Goal: Task Accomplishment & Management: Use online tool/utility

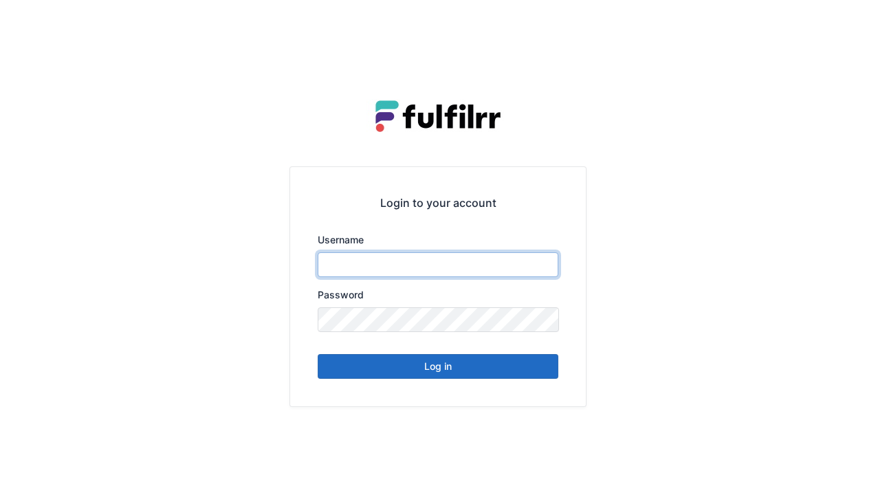
type input "******"
click at [439, 373] on button "Log in" at bounding box center [438, 366] width 241 height 25
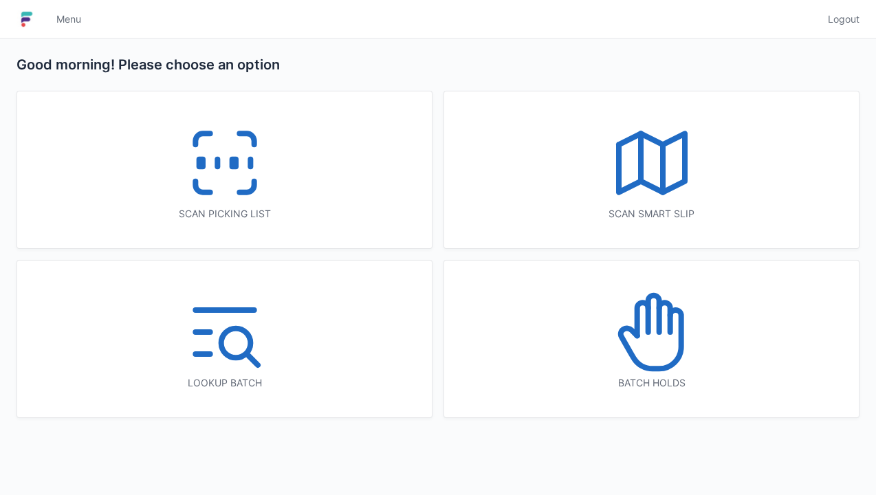
click at [217, 167] on line at bounding box center [217, 163] width 0 height 8
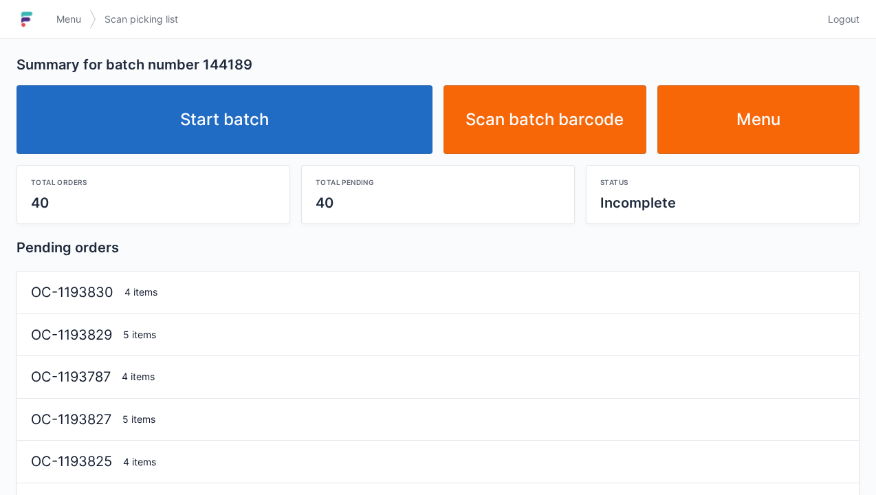
click at [254, 133] on link "Start batch" at bounding box center [224, 119] width 416 height 69
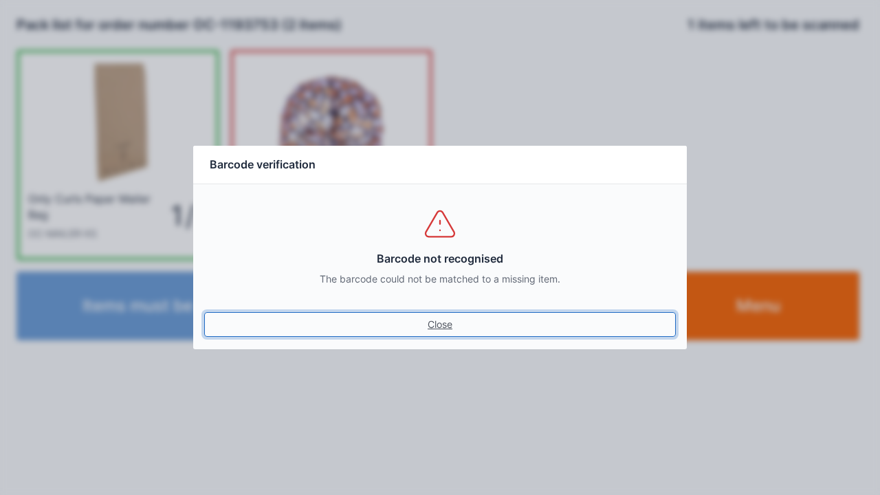
click at [448, 327] on link "Close" at bounding box center [440, 324] width 472 height 25
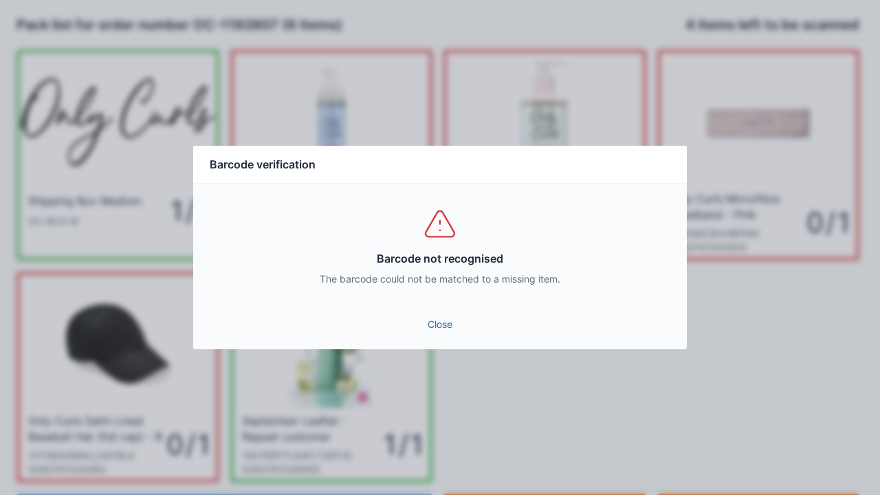
click at [433, 321] on link "Close" at bounding box center [440, 324] width 472 height 25
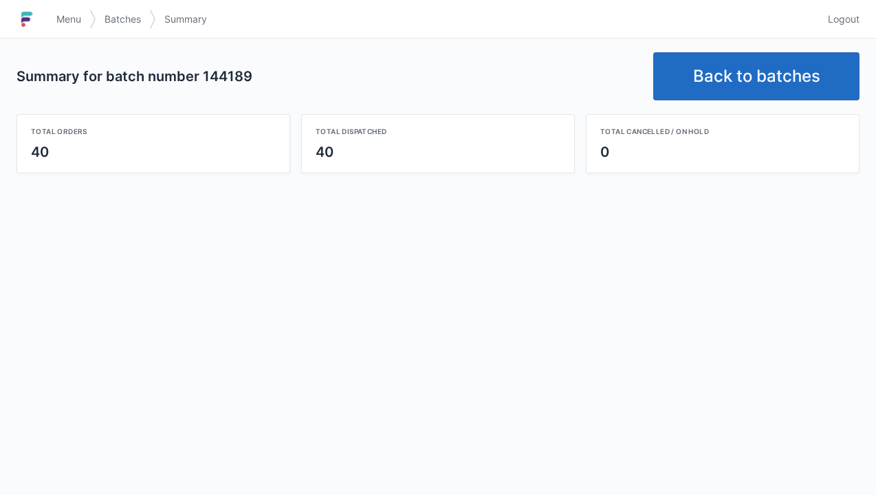
click at [726, 88] on link "Back to batches" at bounding box center [756, 76] width 206 height 48
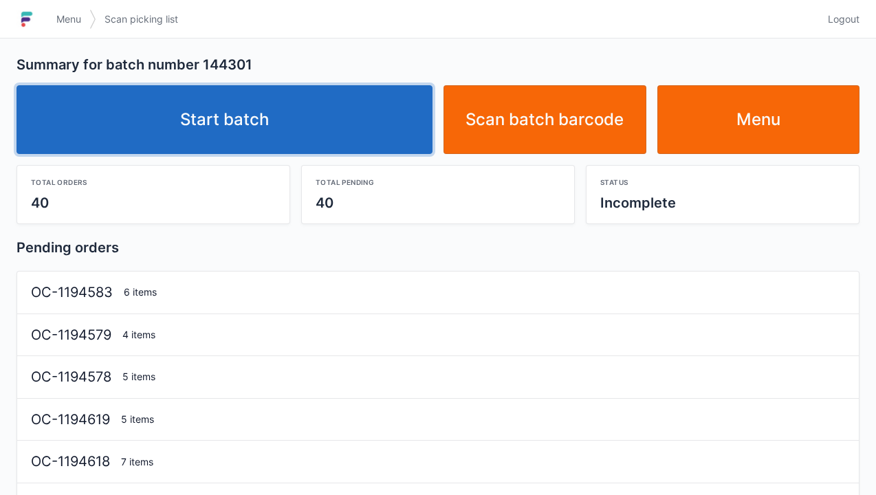
click at [245, 132] on link "Start batch" at bounding box center [224, 119] width 416 height 69
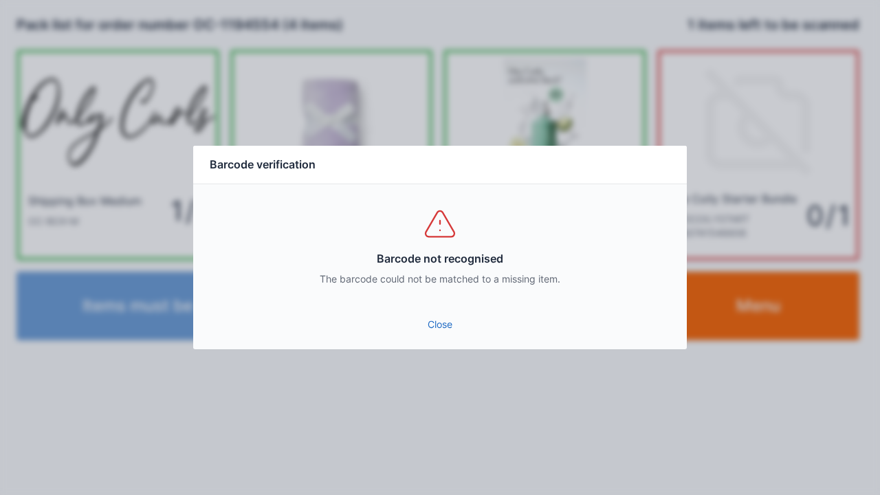
click at [448, 321] on link "Close" at bounding box center [440, 324] width 472 height 25
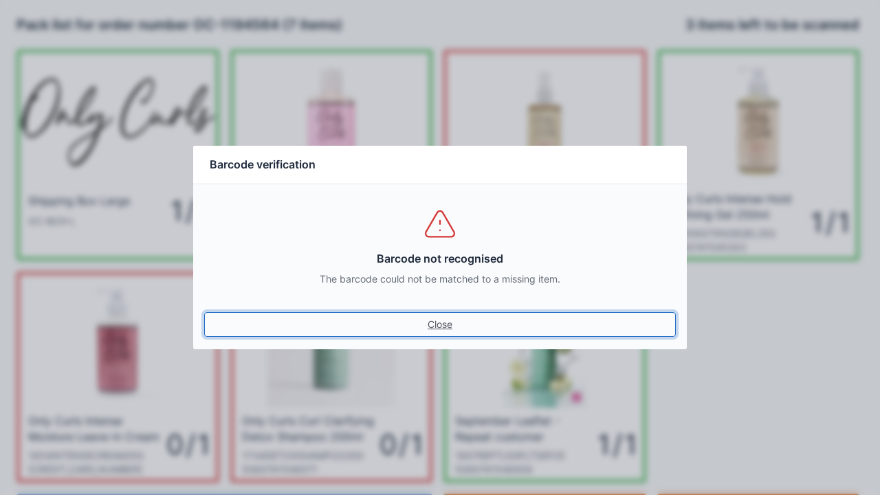
click at [439, 327] on link "Close" at bounding box center [440, 324] width 472 height 25
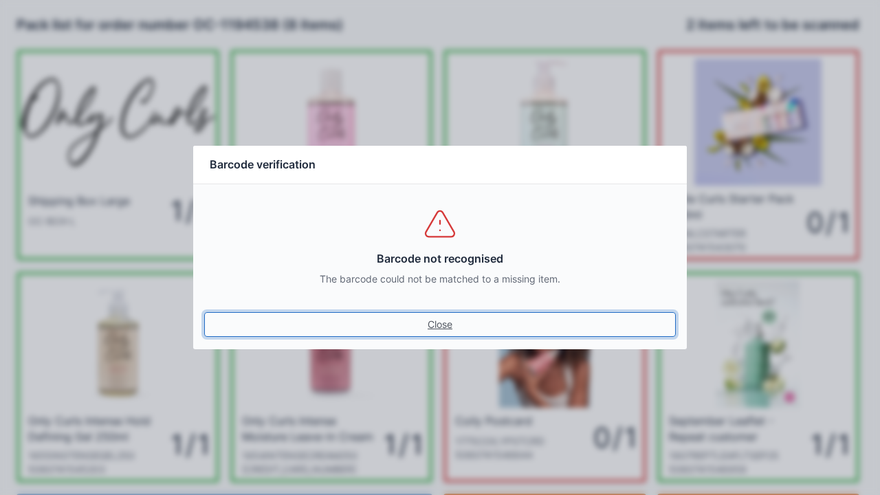
click at [450, 334] on link "Close" at bounding box center [440, 324] width 472 height 25
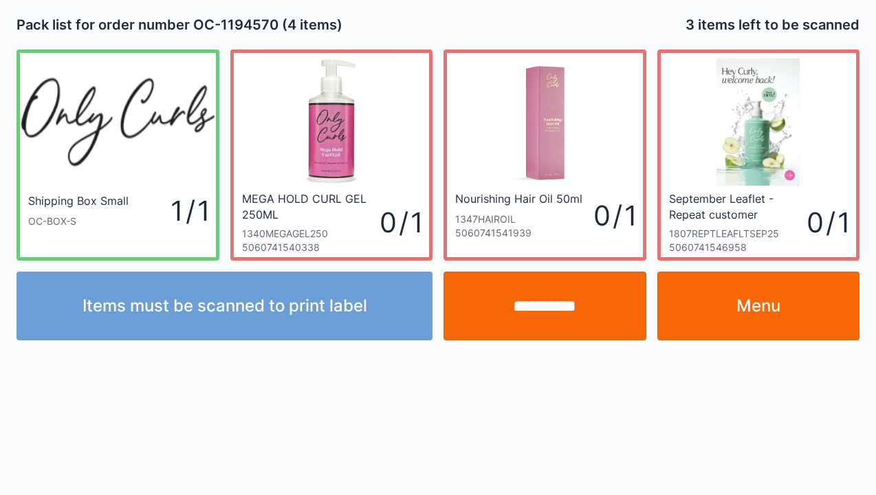
click at [749, 316] on link "Menu" at bounding box center [758, 306] width 203 height 69
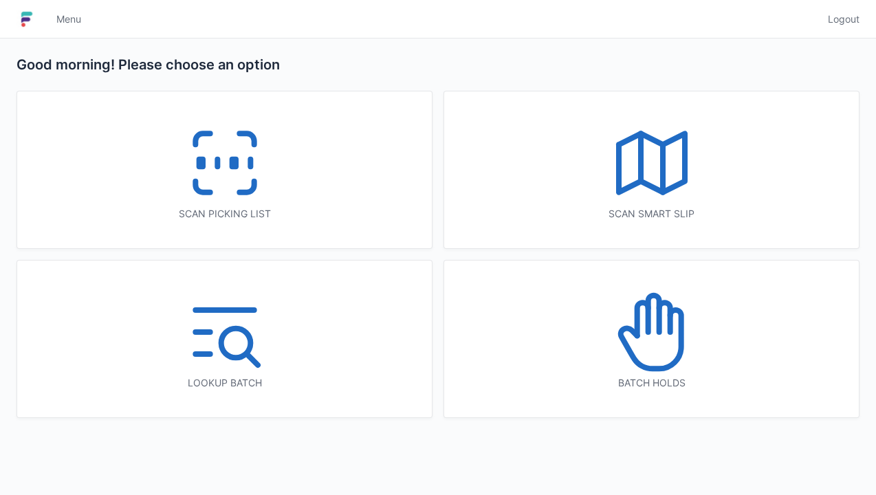
click at [234, 176] on icon at bounding box center [225, 163] width 88 height 88
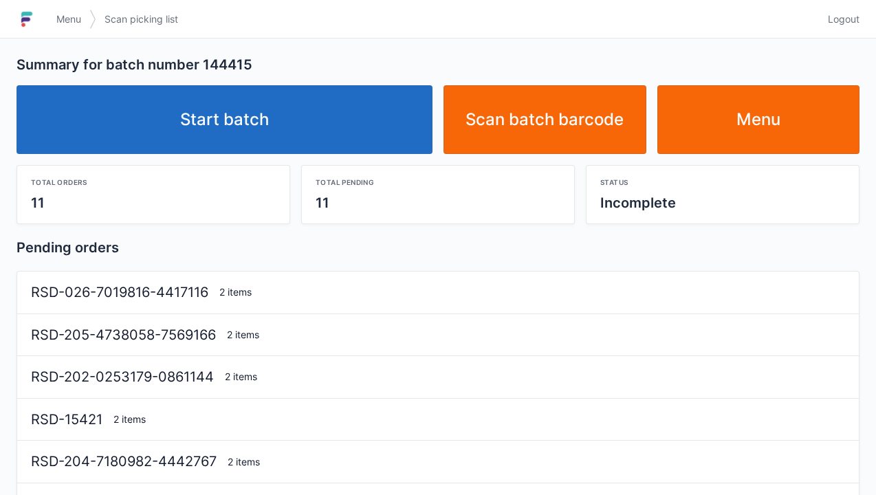
click at [238, 121] on link "Start batch" at bounding box center [224, 119] width 416 height 69
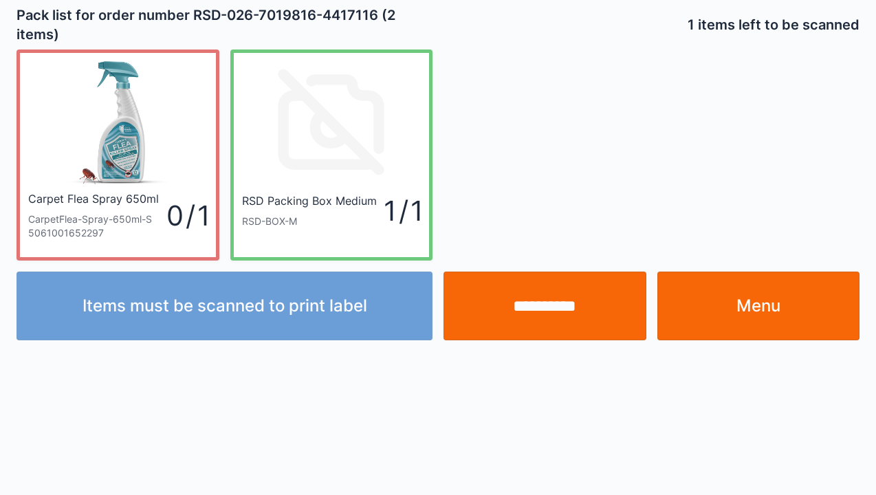
click at [553, 320] on input "**********" at bounding box center [544, 306] width 203 height 69
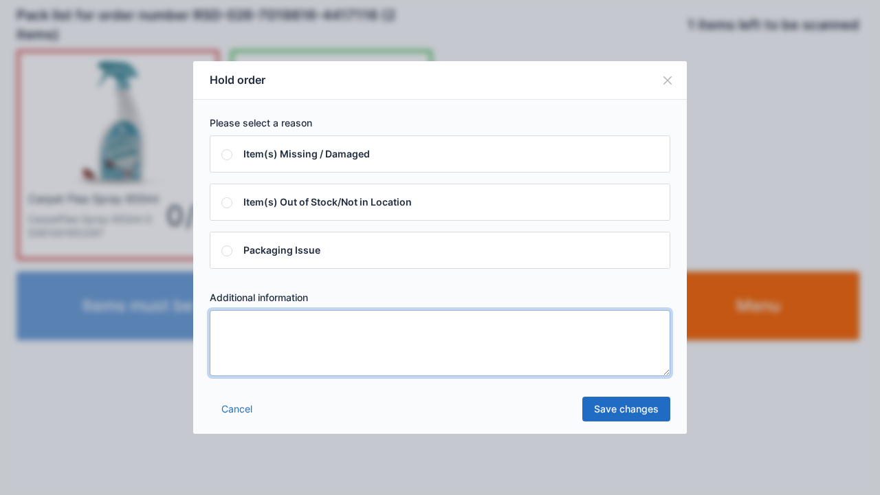
click at [230, 329] on textarea at bounding box center [440, 343] width 461 height 66
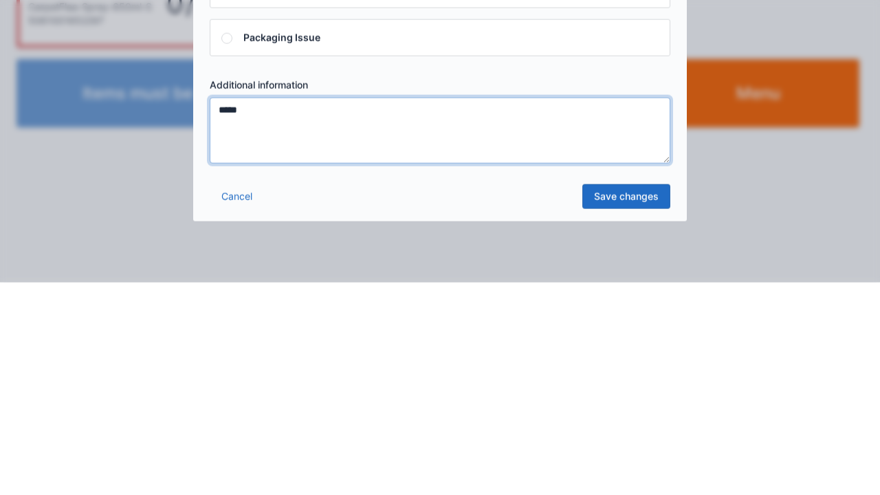
type textarea "*****"
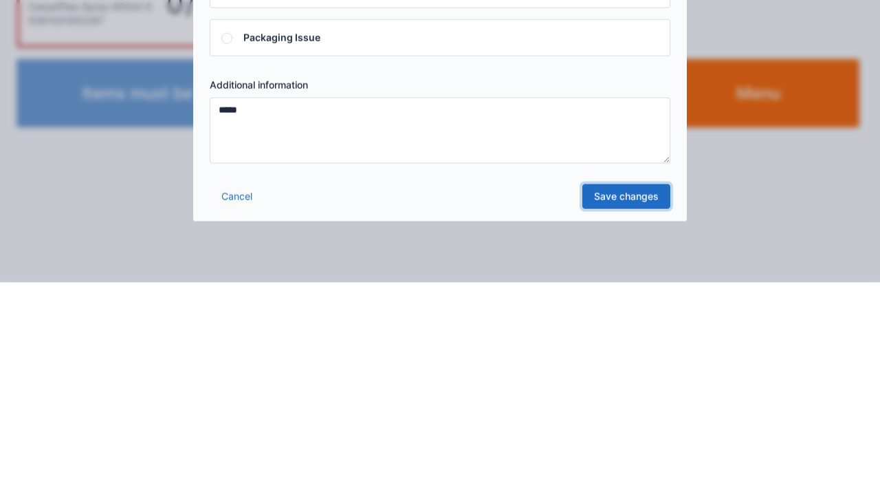
click at [625, 417] on link "Save changes" at bounding box center [626, 409] width 88 height 25
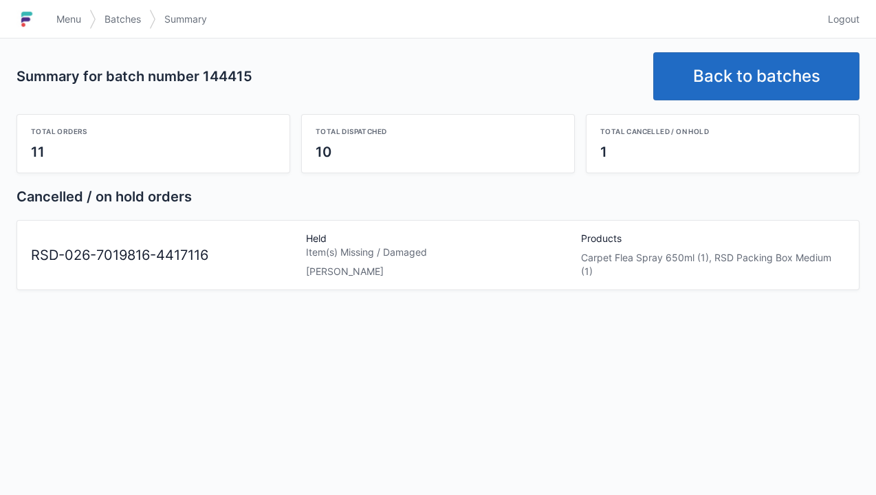
click at [753, 74] on link "Back to batches" at bounding box center [756, 76] width 206 height 48
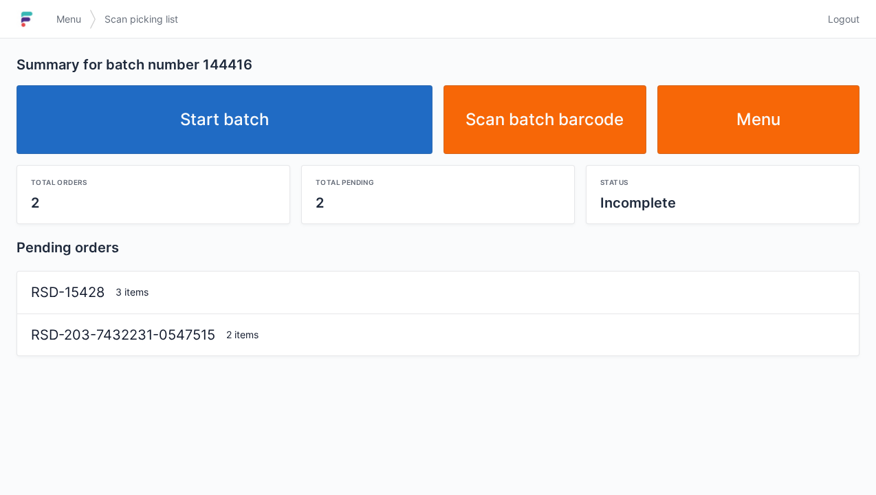
click at [232, 138] on link "Start batch" at bounding box center [224, 119] width 416 height 69
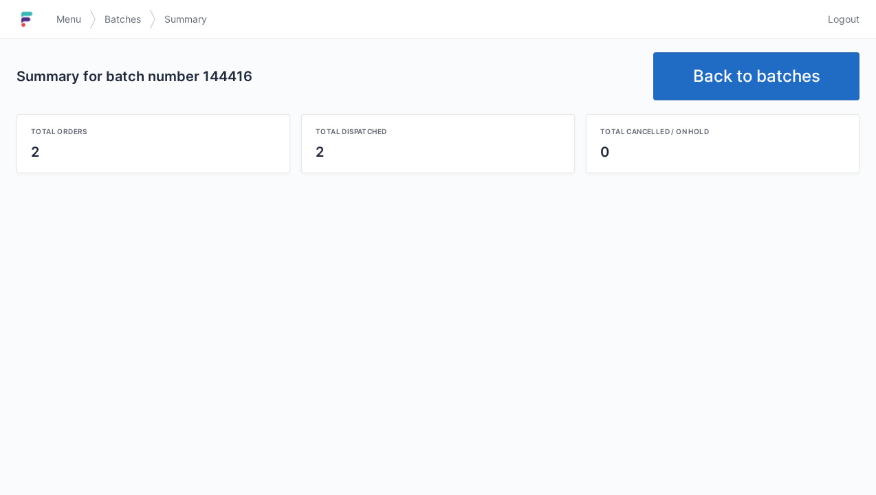
click at [775, 71] on link "Back to batches" at bounding box center [756, 76] width 206 height 48
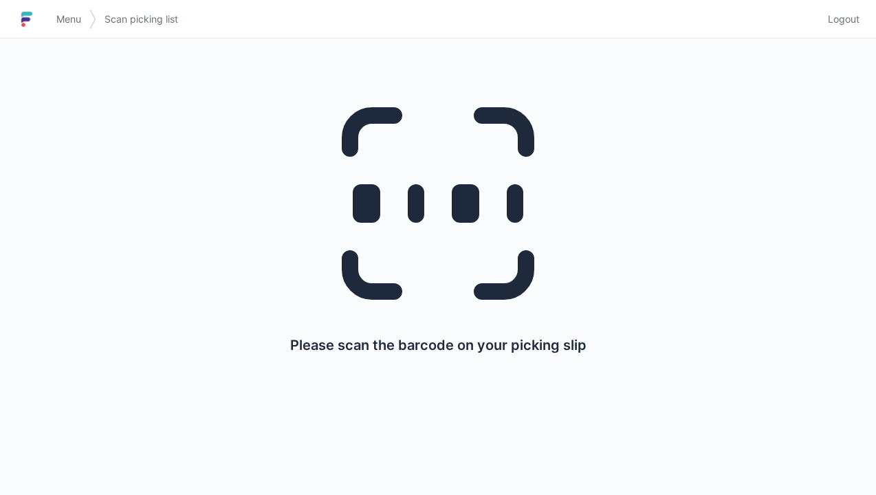
click at [65, 21] on span "Menu" at bounding box center [68, 19] width 25 height 14
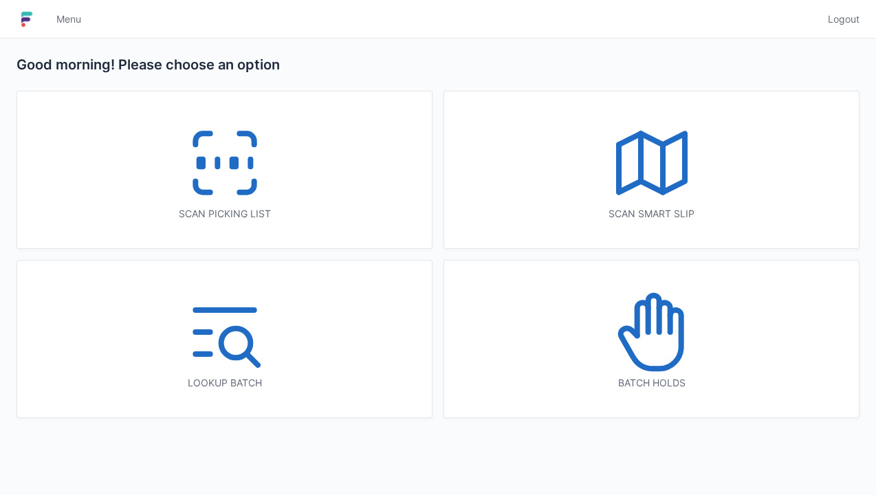
click at [655, 347] on icon at bounding box center [652, 332] width 88 height 88
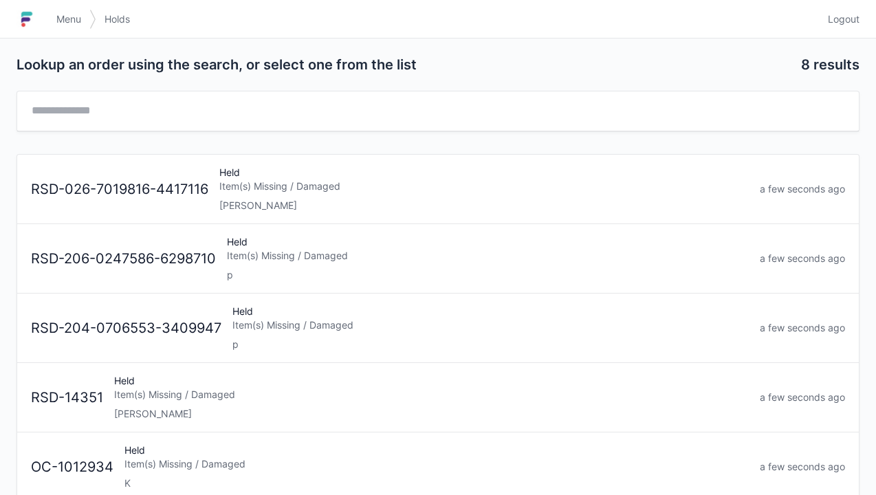
click at [269, 201] on div "[PERSON_NAME]" at bounding box center [483, 206] width 529 height 14
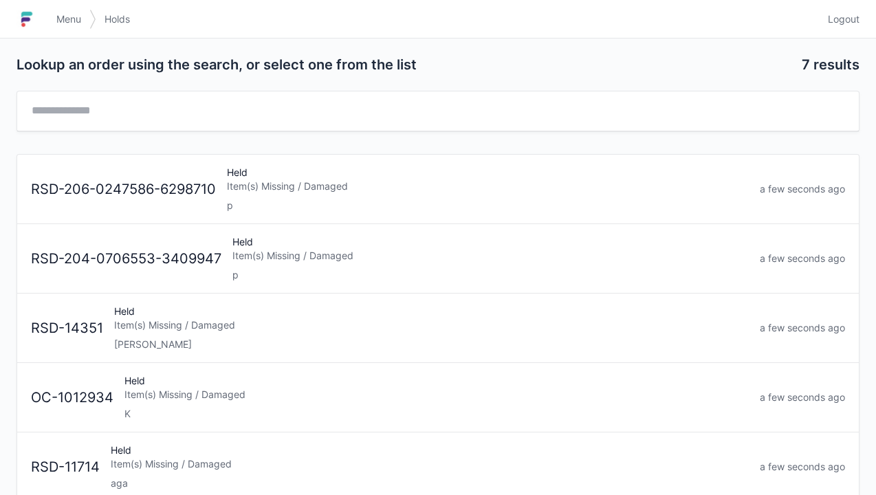
click at [65, 23] on span "Menu" at bounding box center [68, 19] width 25 height 14
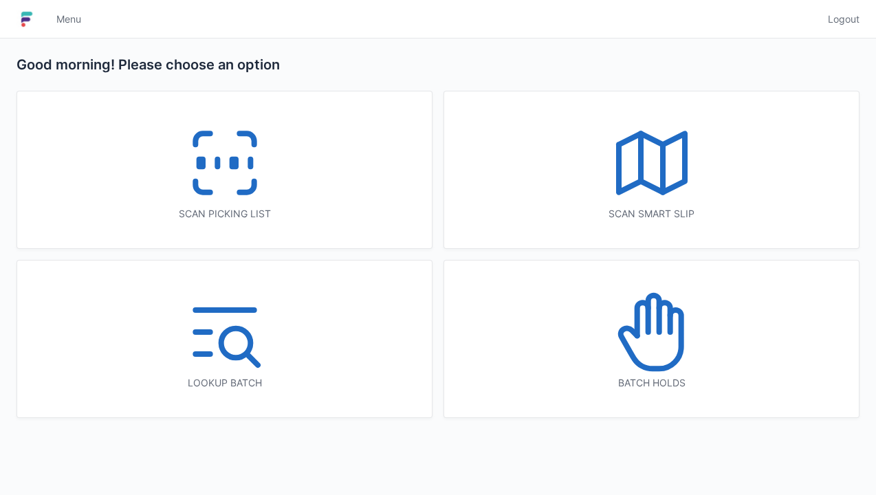
click at [233, 167] on rect at bounding box center [233, 163] width 3 height 8
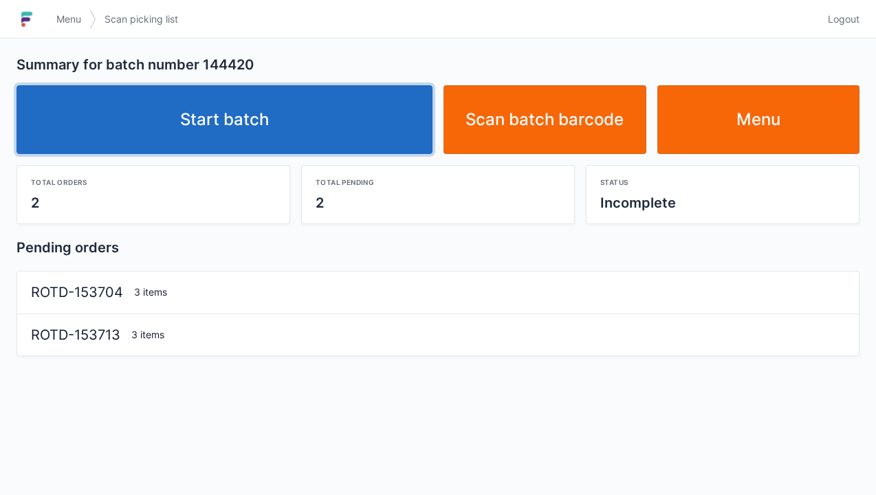
click at [267, 109] on link "Start batch" at bounding box center [224, 119] width 416 height 69
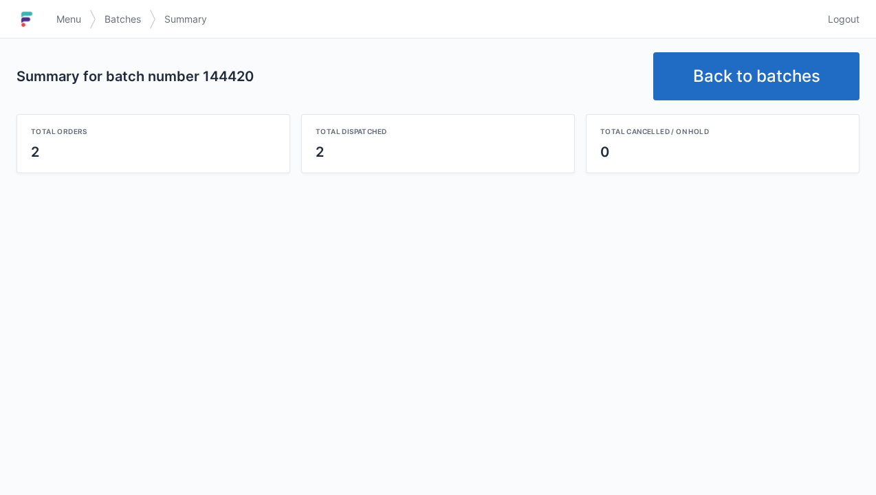
click at [751, 77] on link "Back to batches" at bounding box center [756, 76] width 206 height 48
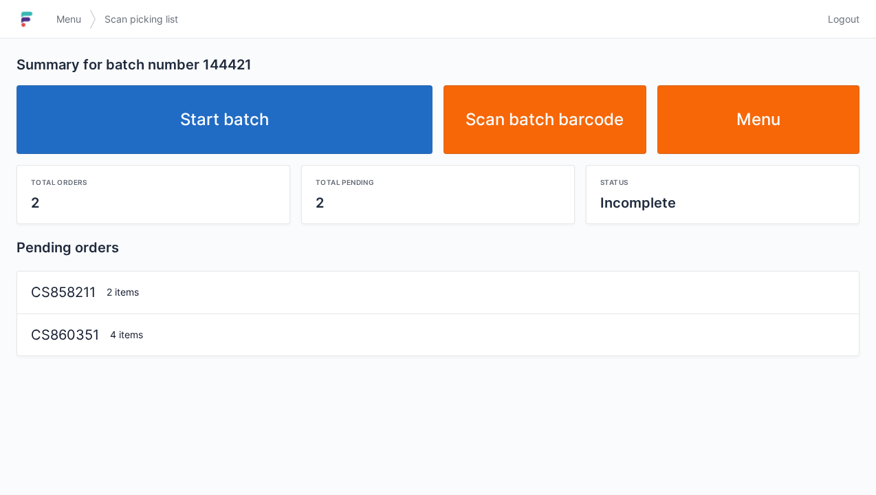
click at [273, 123] on link "Start batch" at bounding box center [224, 119] width 416 height 69
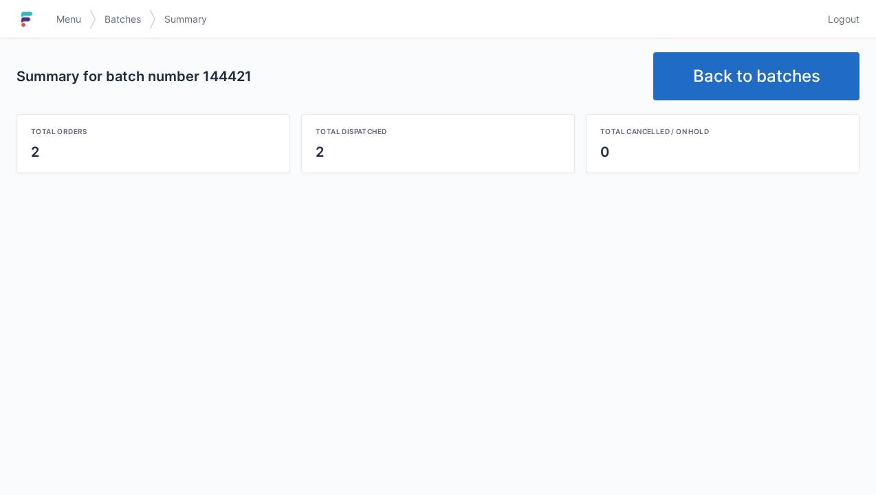
click at [740, 74] on link "Back to batches" at bounding box center [756, 76] width 206 height 48
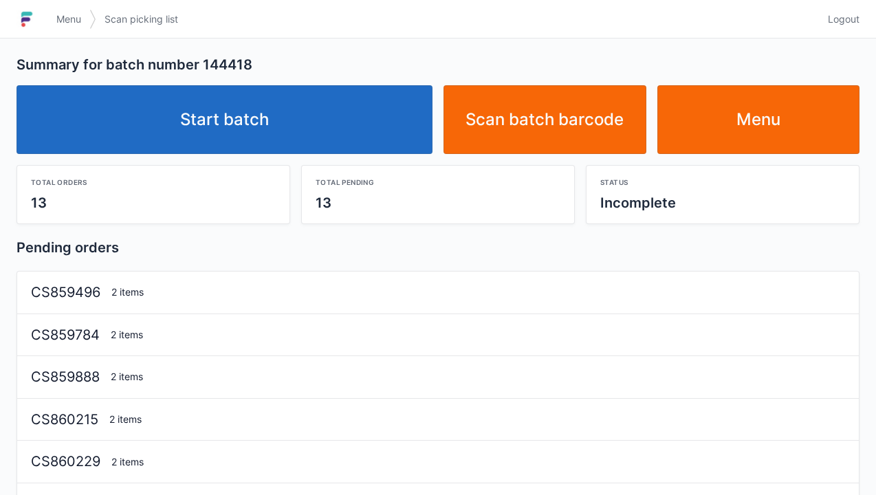
click at [287, 128] on link "Start batch" at bounding box center [224, 119] width 416 height 69
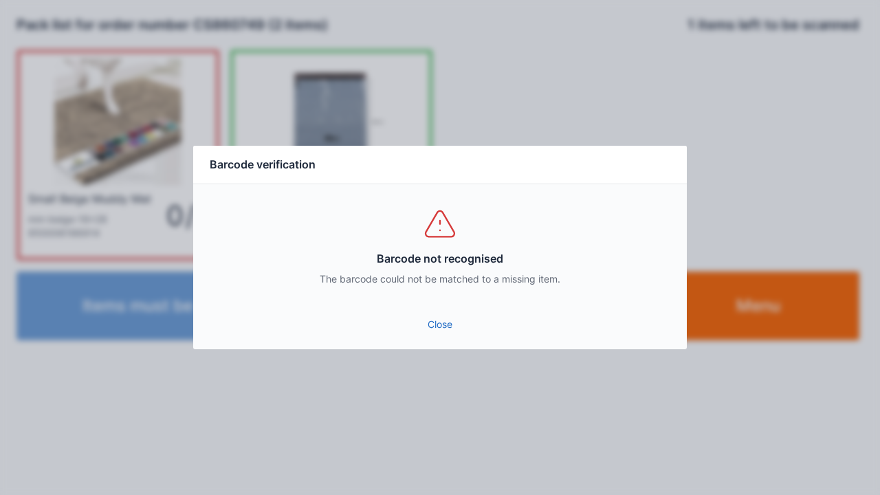
click at [448, 336] on link "Close" at bounding box center [440, 324] width 472 height 25
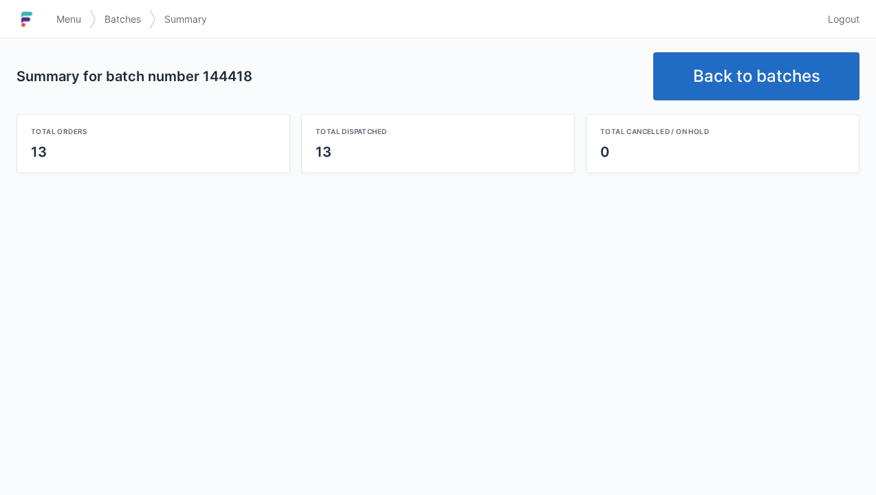
click at [741, 74] on link "Back to batches" at bounding box center [756, 76] width 206 height 48
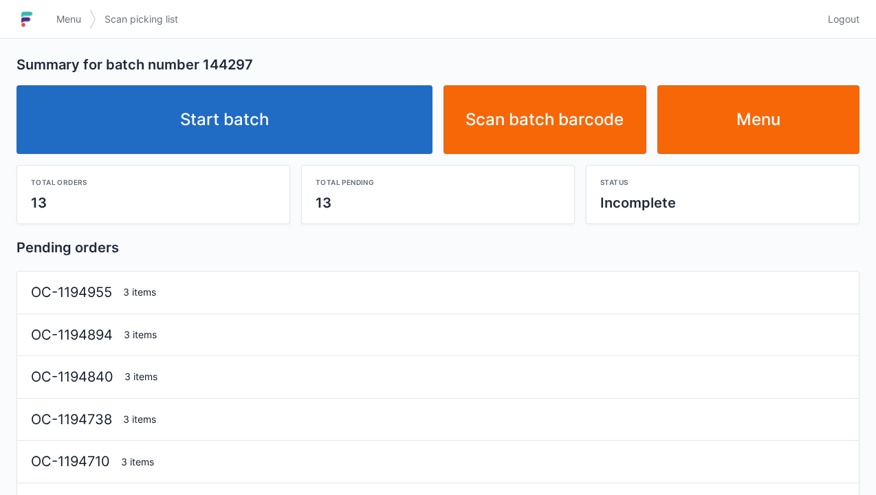
click at [334, 126] on link "Start batch" at bounding box center [224, 119] width 416 height 69
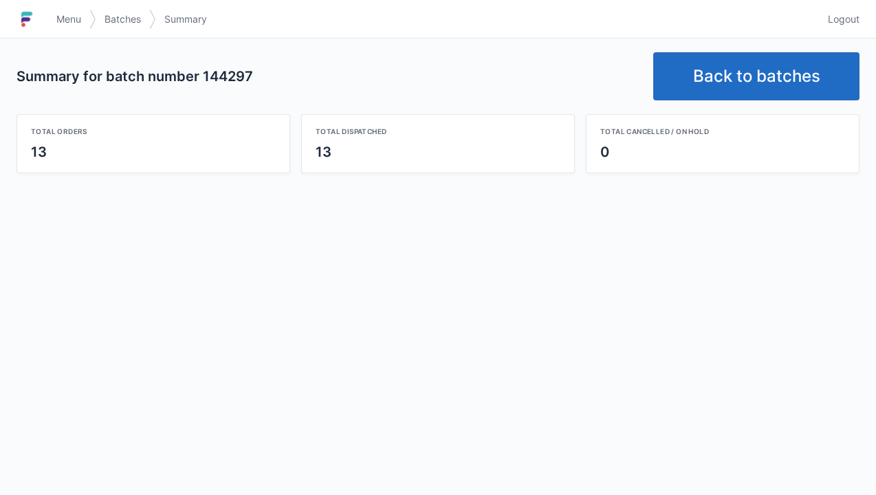
click at [762, 81] on link "Back to batches" at bounding box center [756, 76] width 206 height 48
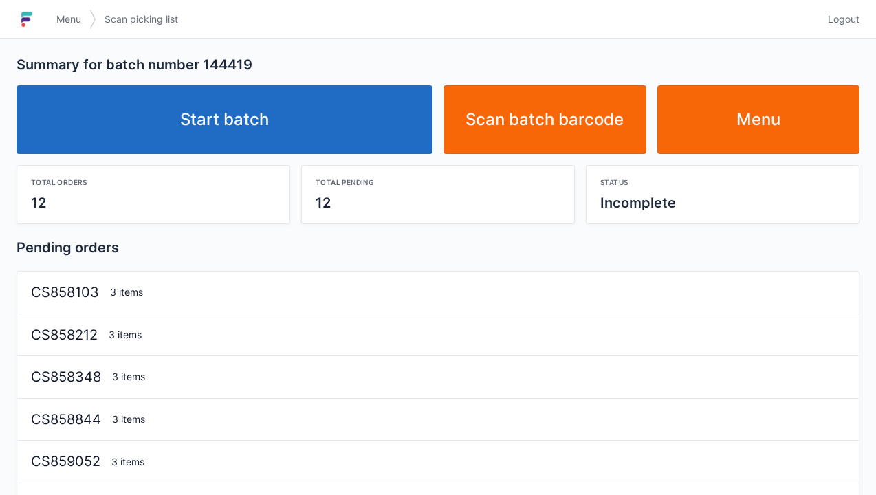
click at [300, 102] on link "Start batch" at bounding box center [224, 119] width 416 height 69
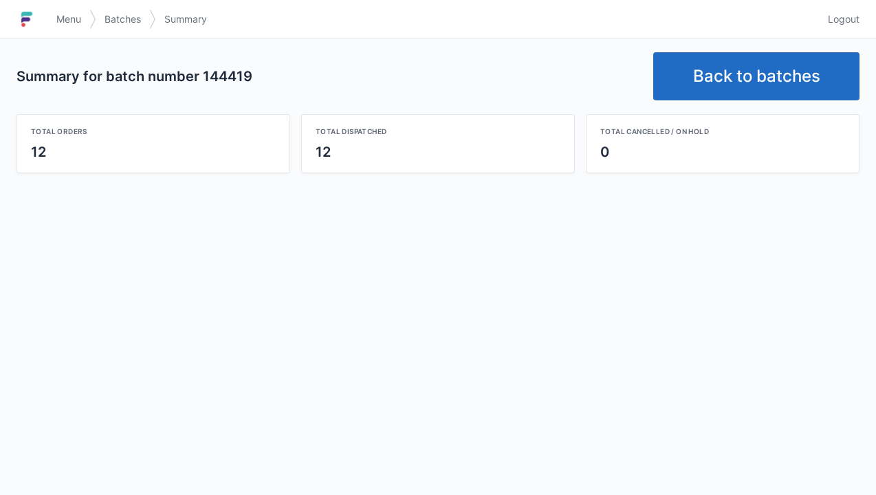
click at [763, 69] on link "Back to batches" at bounding box center [756, 76] width 206 height 48
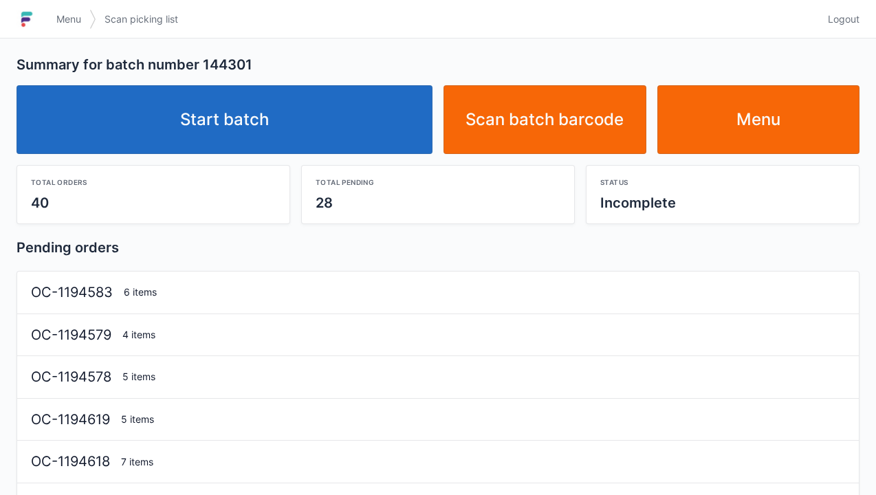
click at [230, 133] on link "Start batch" at bounding box center [224, 119] width 416 height 69
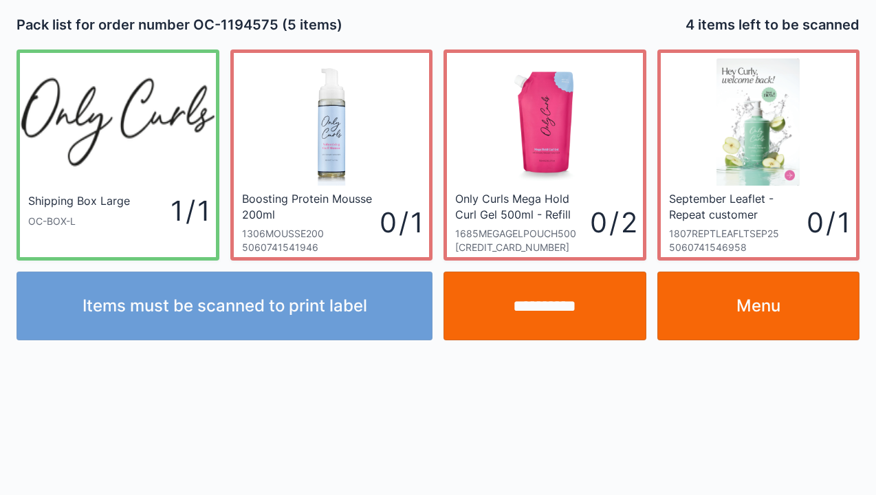
click at [757, 312] on link "Menu" at bounding box center [758, 306] width 203 height 69
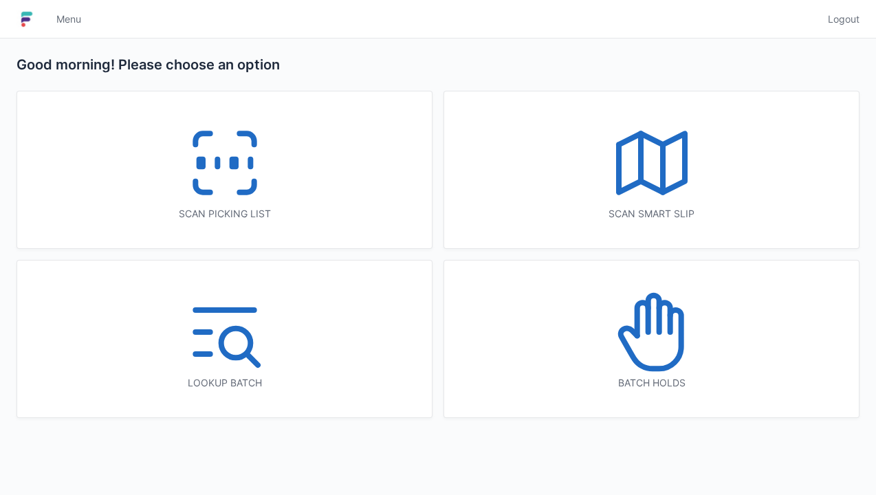
click at [227, 186] on icon at bounding box center [225, 163] width 88 height 88
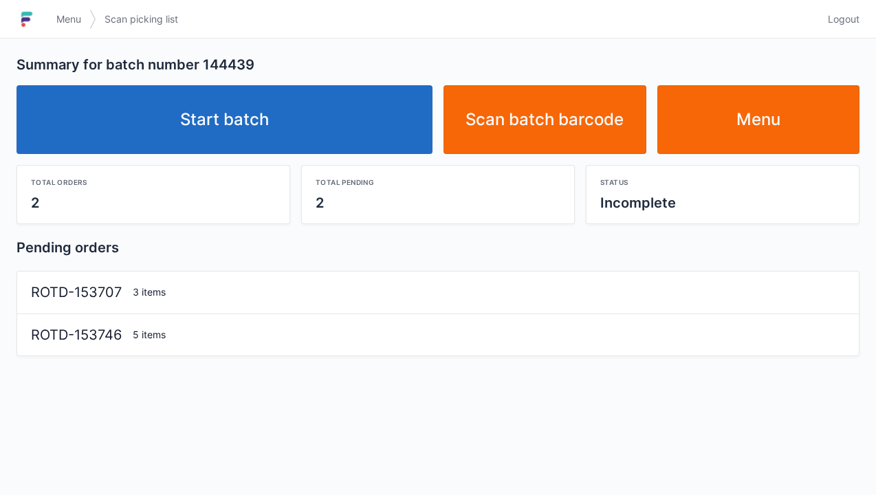
click at [239, 148] on link "Start batch" at bounding box center [224, 119] width 416 height 69
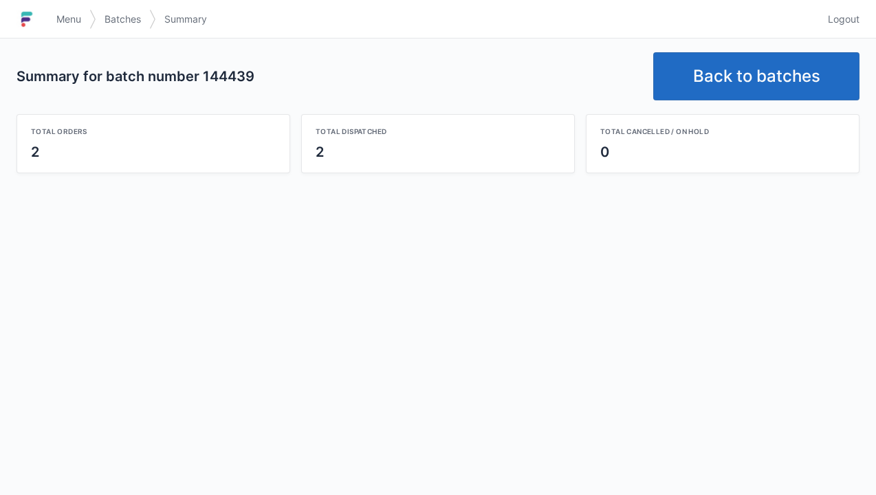
click at [767, 68] on link "Back to batches" at bounding box center [756, 76] width 206 height 48
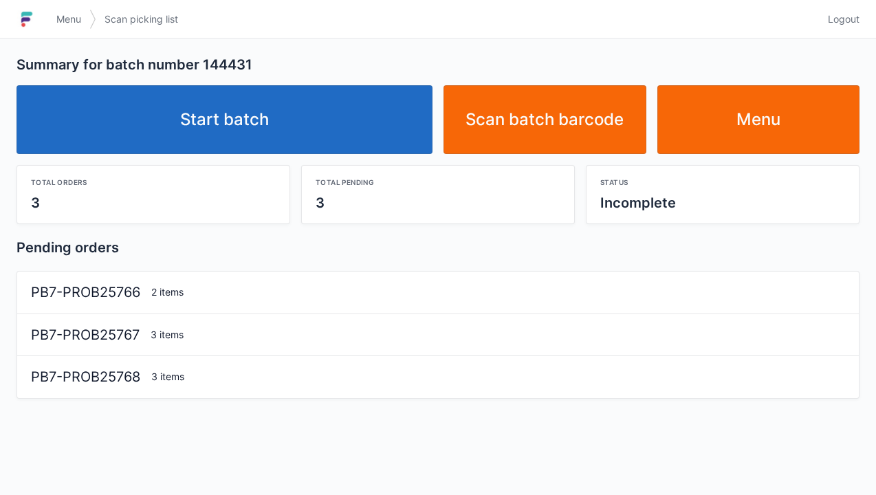
click at [247, 120] on link "Start batch" at bounding box center [224, 119] width 416 height 69
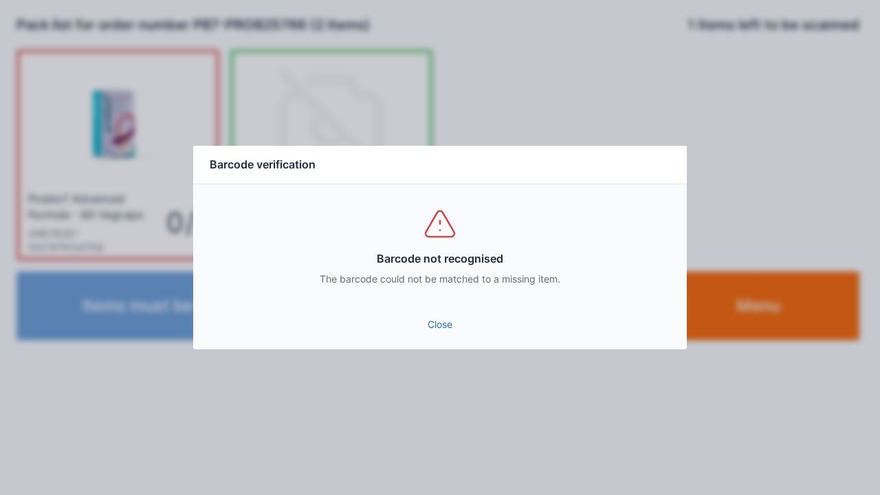
click at [448, 327] on link "Close" at bounding box center [440, 324] width 472 height 25
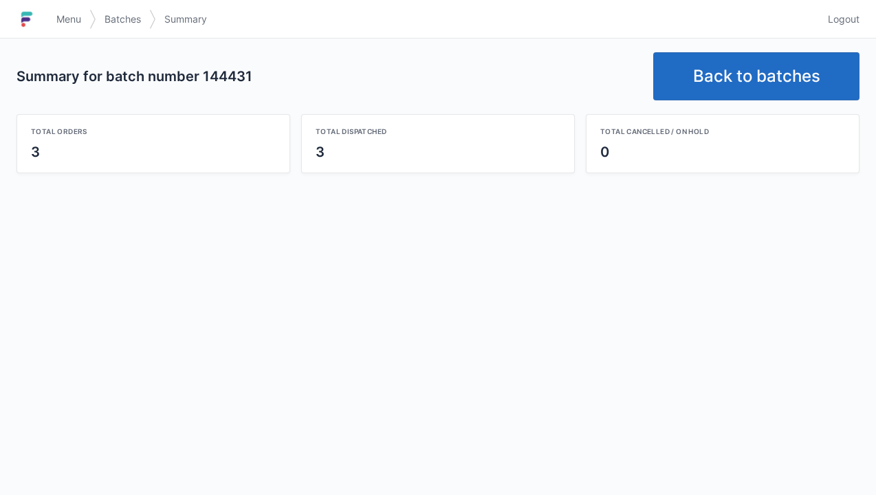
click at [753, 80] on link "Back to batches" at bounding box center [756, 76] width 206 height 48
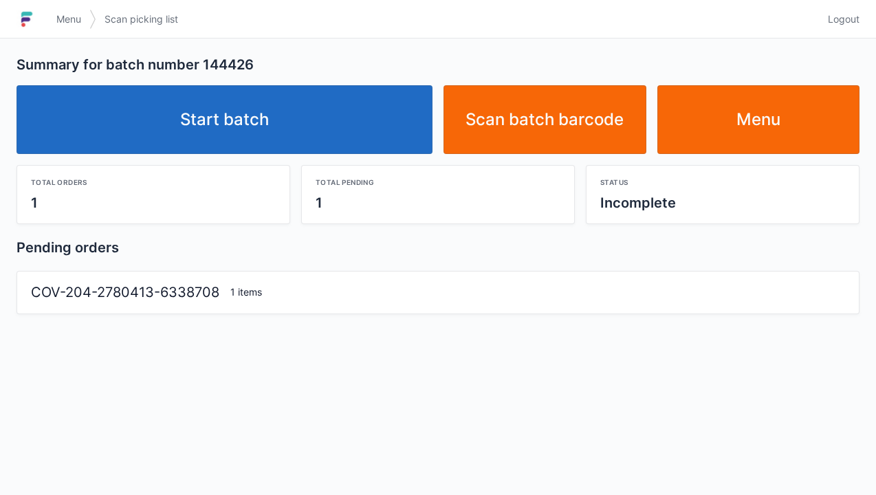
click at [264, 124] on link "Start batch" at bounding box center [224, 119] width 416 height 69
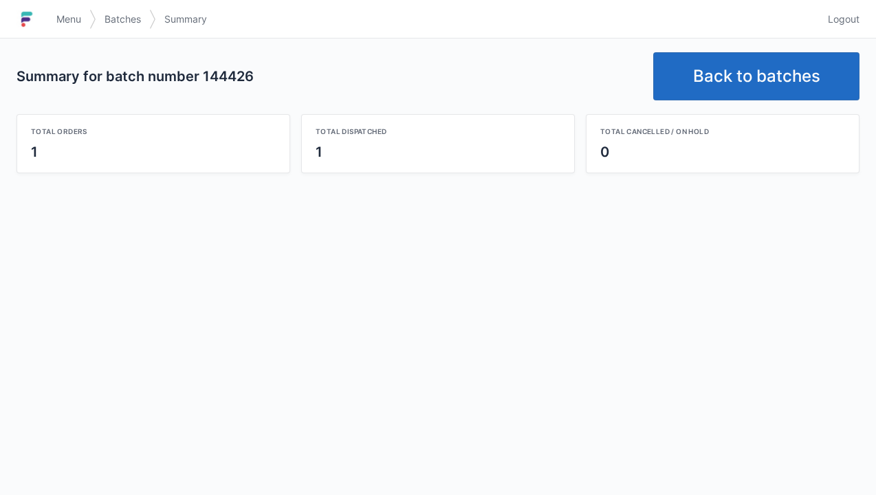
click at [747, 80] on link "Back to batches" at bounding box center [756, 76] width 206 height 48
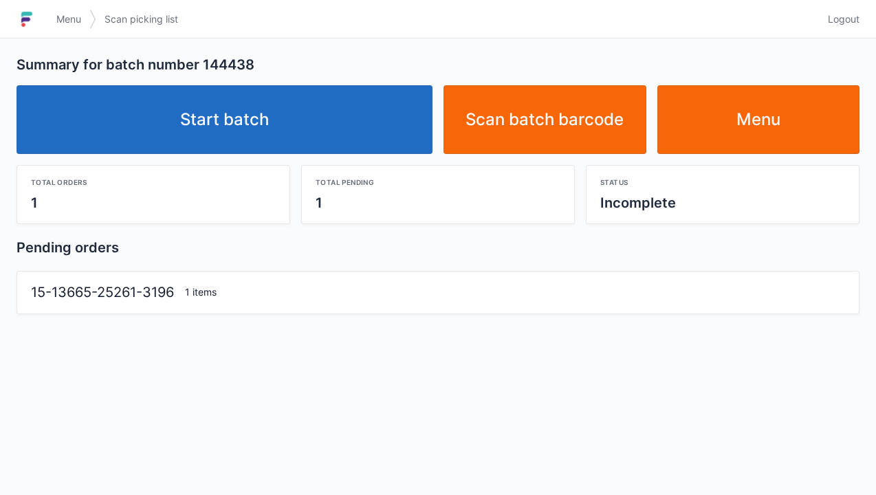
click at [270, 106] on link "Start batch" at bounding box center [224, 119] width 416 height 69
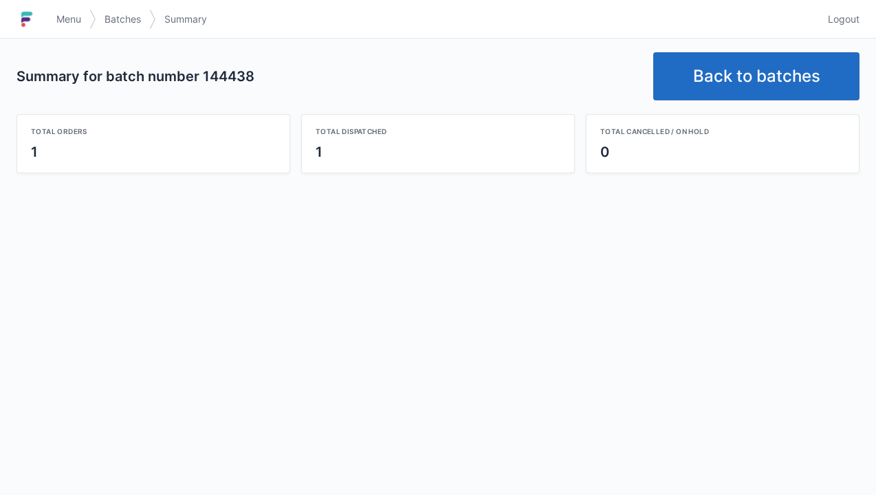
click at [764, 82] on link "Back to batches" at bounding box center [756, 76] width 206 height 48
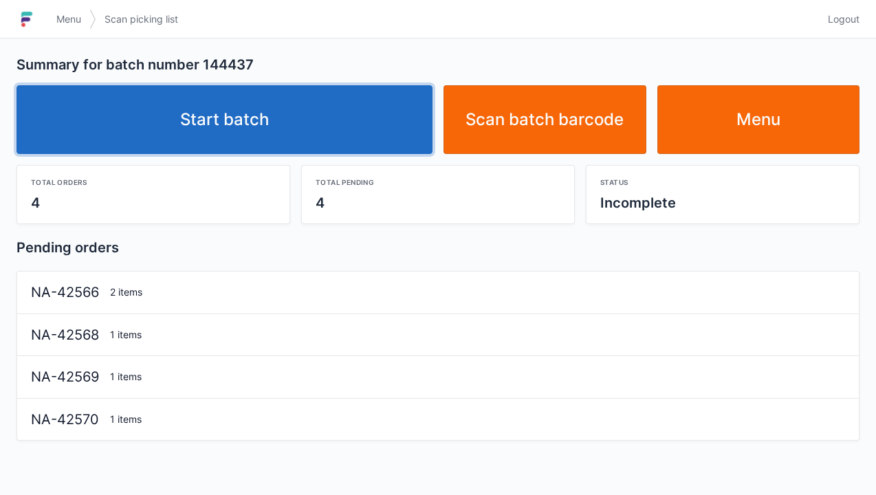
click at [274, 140] on link "Start batch" at bounding box center [224, 119] width 416 height 69
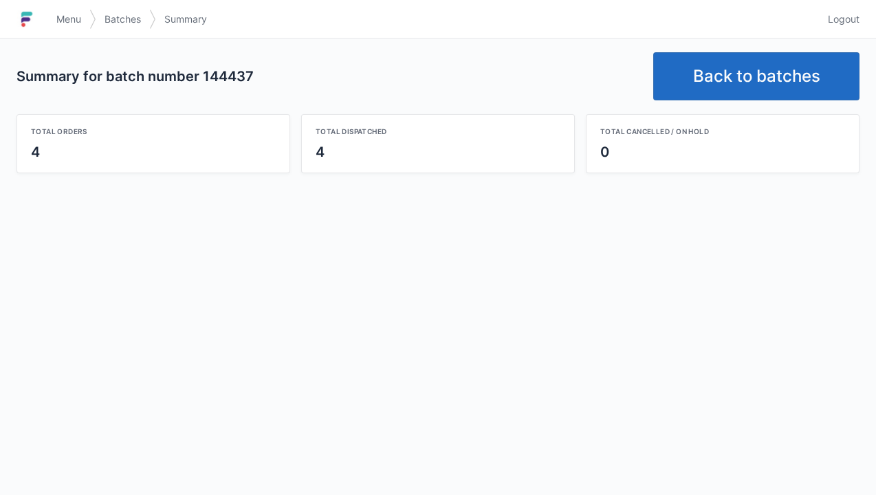
click at [752, 73] on link "Back to batches" at bounding box center [756, 76] width 206 height 48
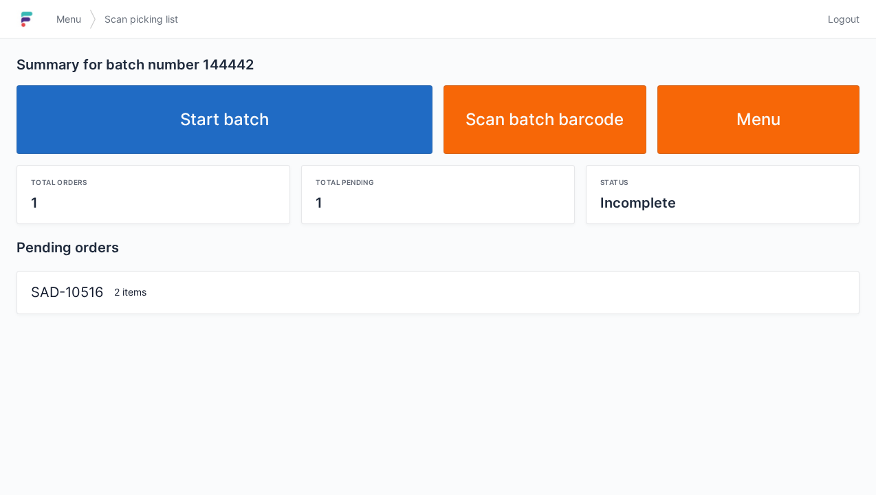
click at [252, 128] on link "Start batch" at bounding box center [224, 119] width 416 height 69
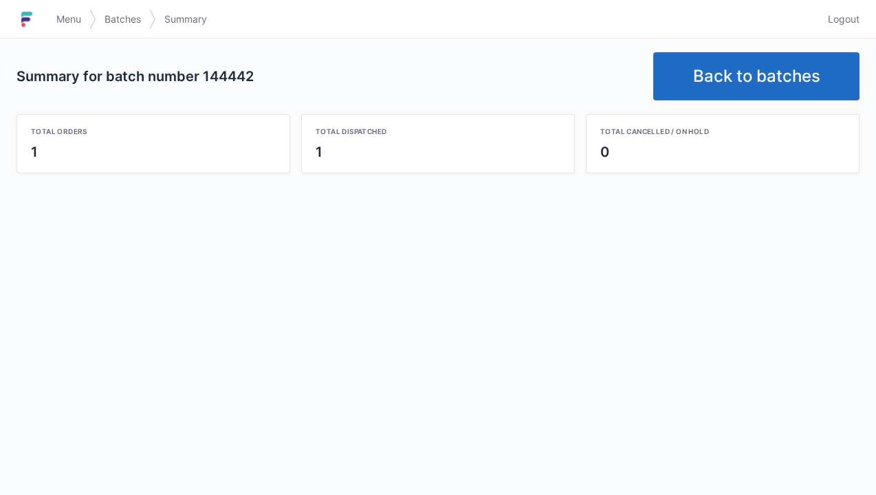
click at [770, 78] on link "Back to batches" at bounding box center [756, 76] width 206 height 48
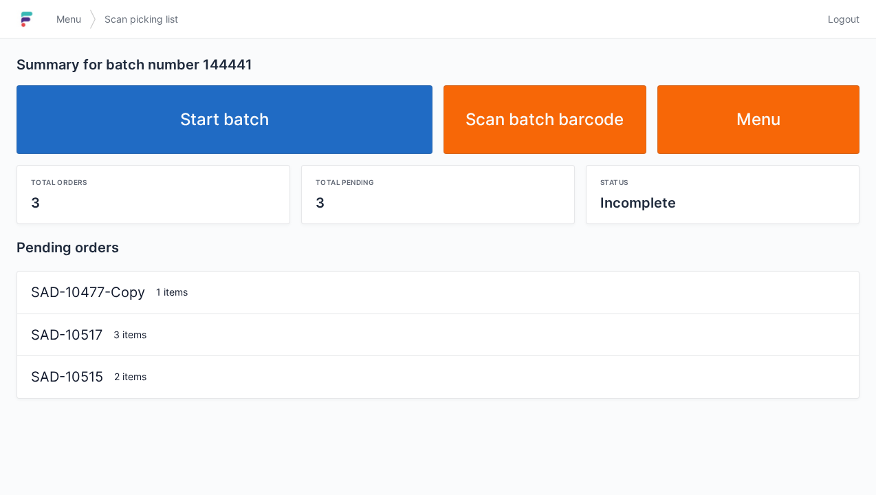
click at [269, 121] on link "Start batch" at bounding box center [224, 119] width 416 height 69
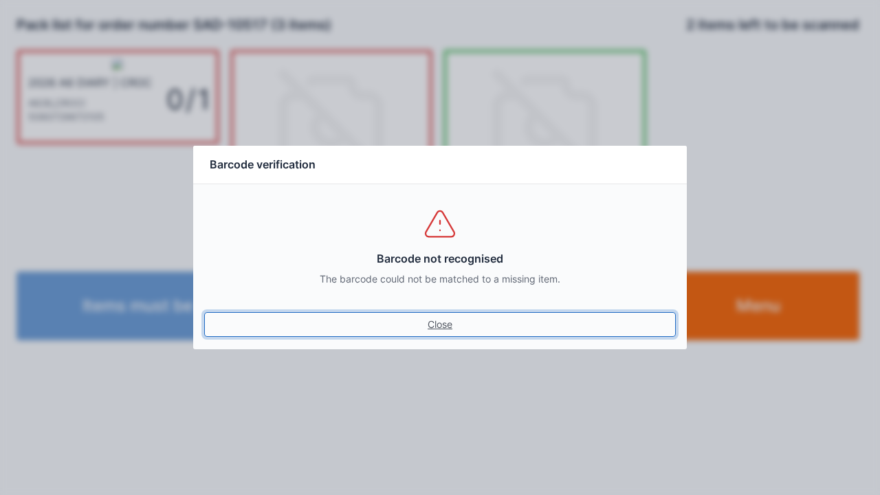
click at [441, 333] on link "Close" at bounding box center [440, 324] width 472 height 25
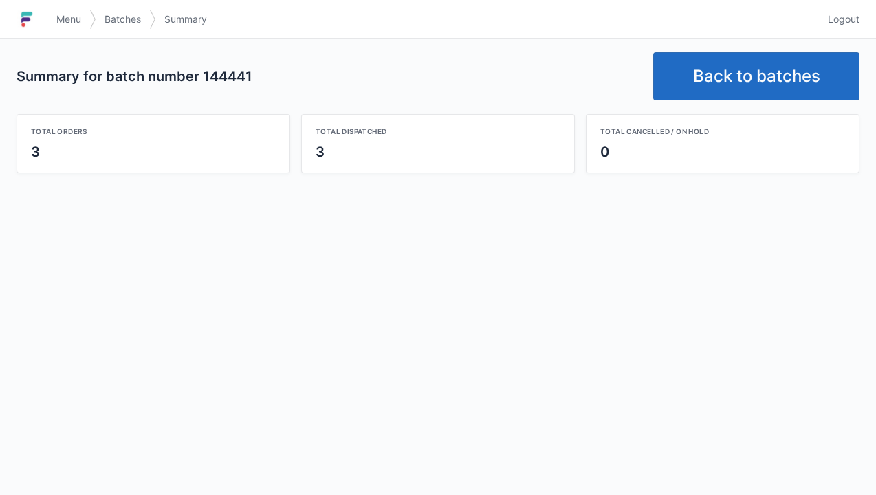
click at [754, 73] on link "Back to batches" at bounding box center [756, 76] width 206 height 48
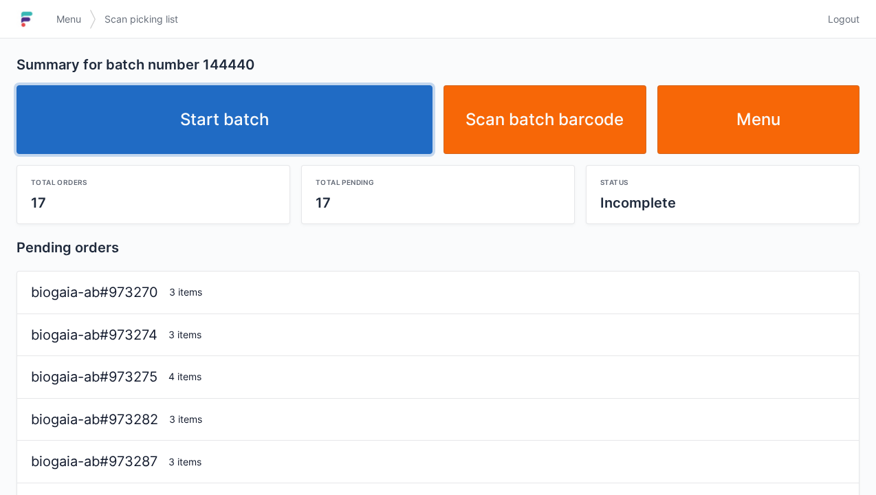
click at [241, 122] on link "Start batch" at bounding box center [224, 119] width 416 height 69
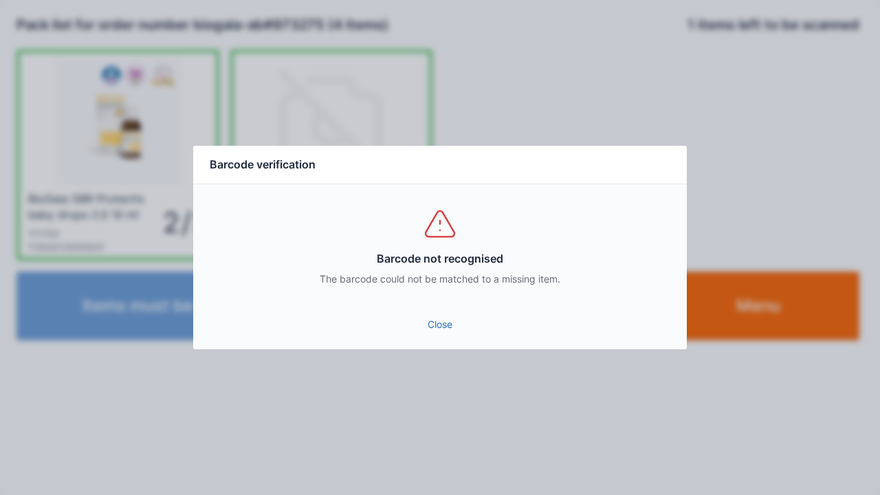
click at [432, 334] on link "Close" at bounding box center [440, 324] width 472 height 25
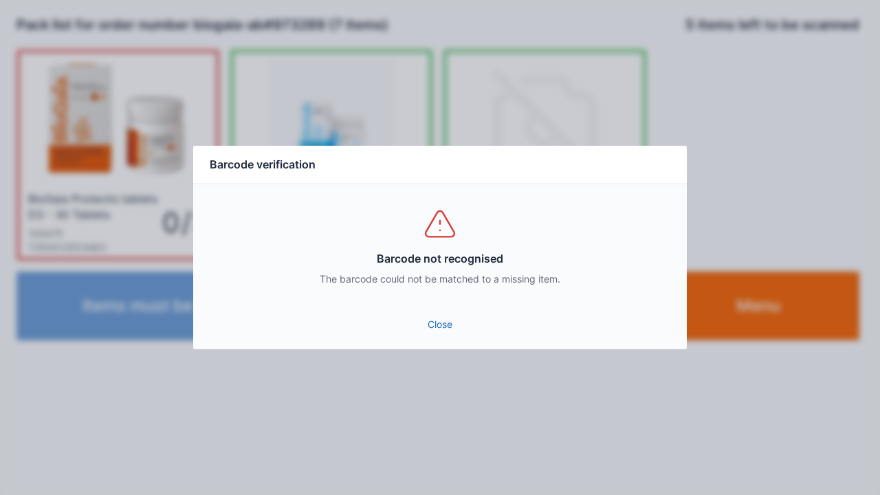
click at [454, 325] on link "Close" at bounding box center [440, 324] width 472 height 25
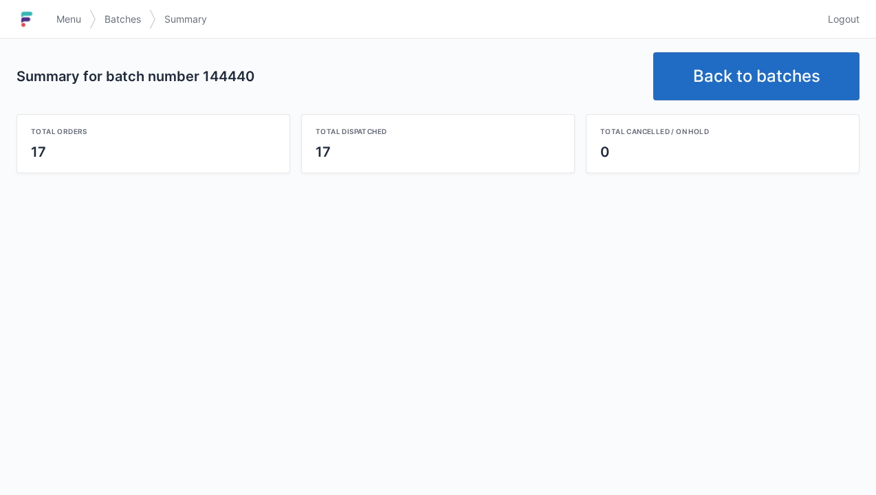
click at [776, 68] on link "Back to batches" at bounding box center [756, 76] width 206 height 48
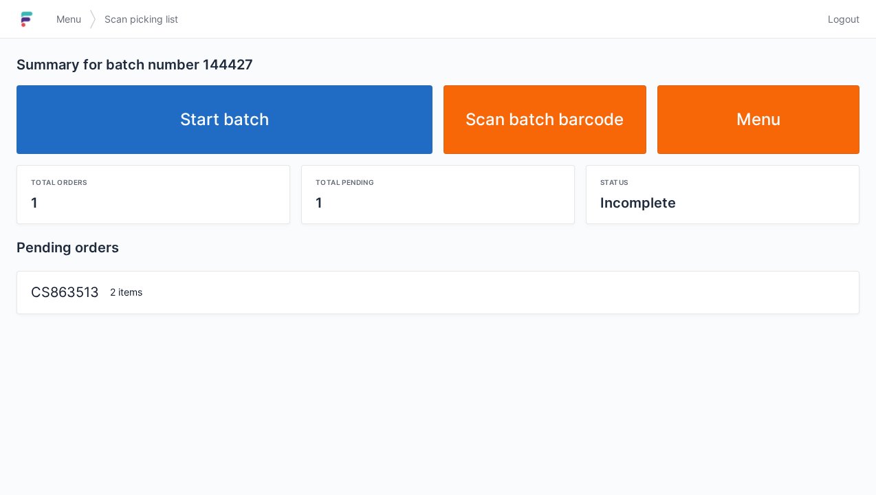
click at [249, 105] on link "Start batch" at bounding box center [224, 119] width 416 height 69
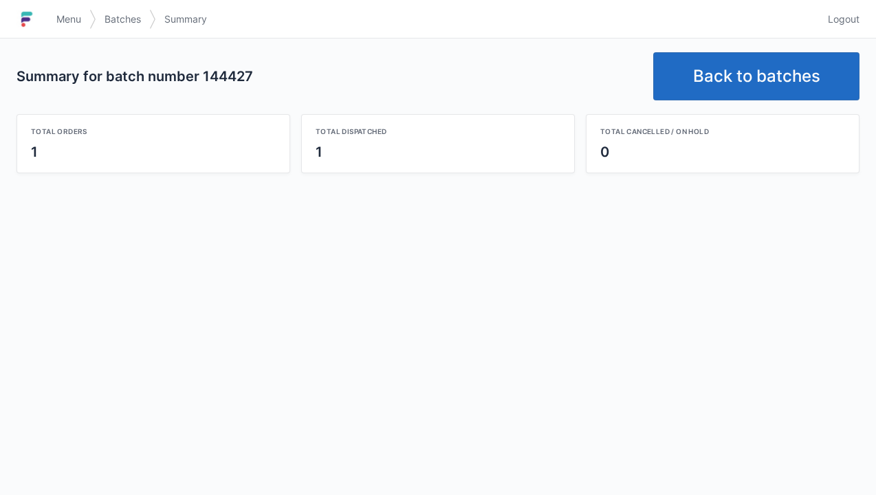
click at [769, 71] on link "Back to batches" at bounding box center [756, 76] width 206 height 48
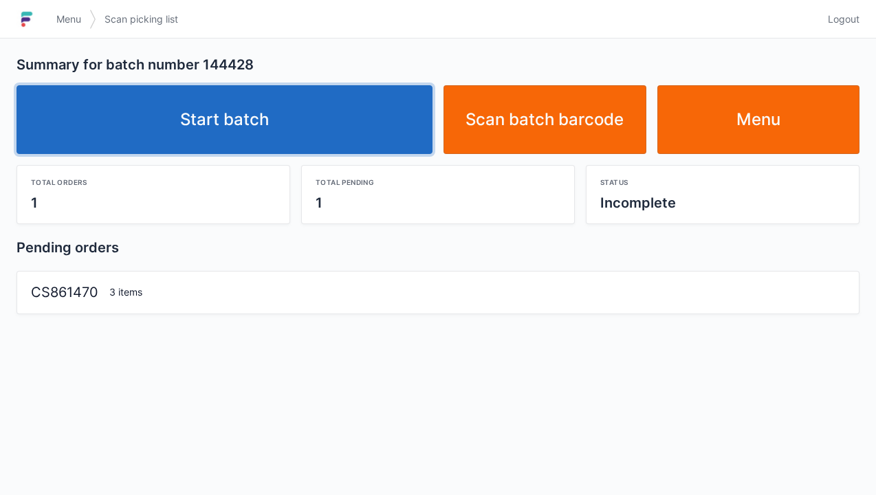
click at [267, 132] on link "Start batch" at bounding box center [224, 119] width 416 height 69
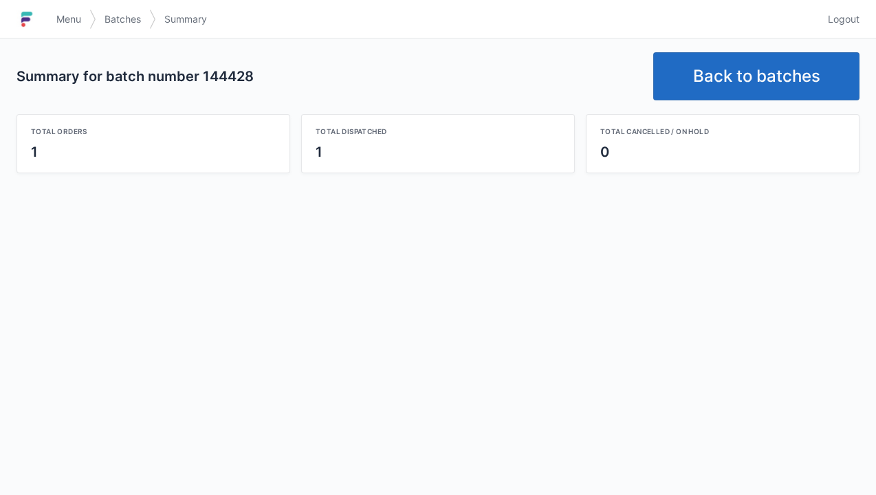
click at [753, 83] on link "Back to batches" at bounding box center [756, 76] width 206 height 48
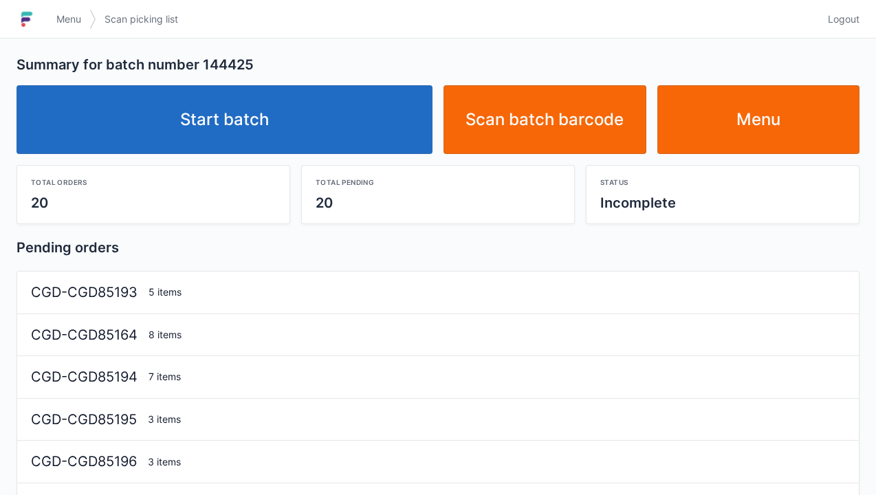
click at [221, 135] on link "Start batch" at bounding box center [224, 119] width 416 height 69
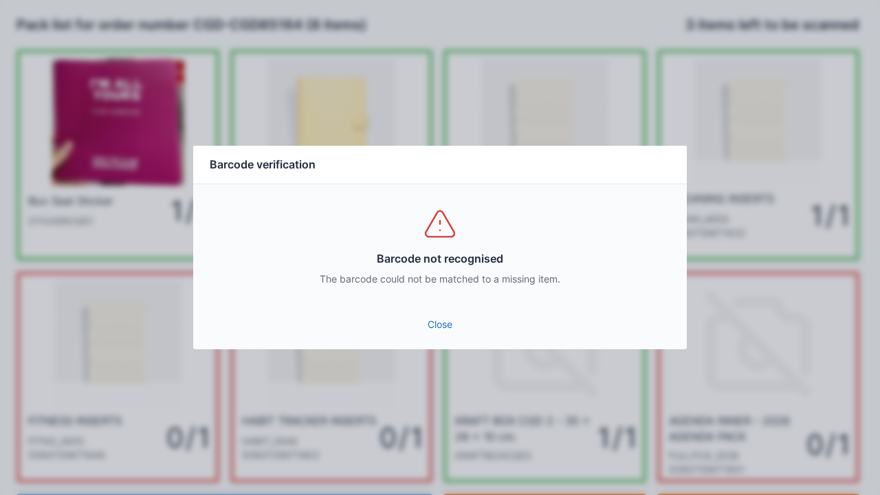
click at [441, 330] on link "Close" at bounding box center [440, 324] width 472 height 25
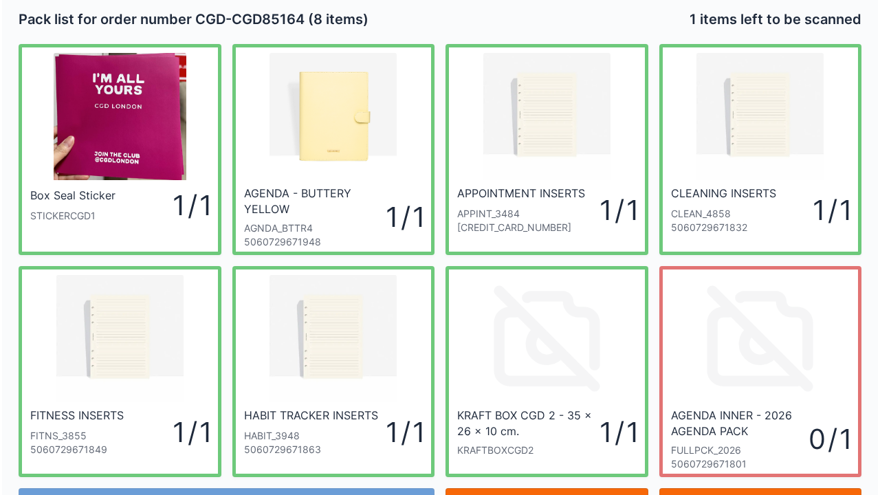
scroll to position [4, 0]
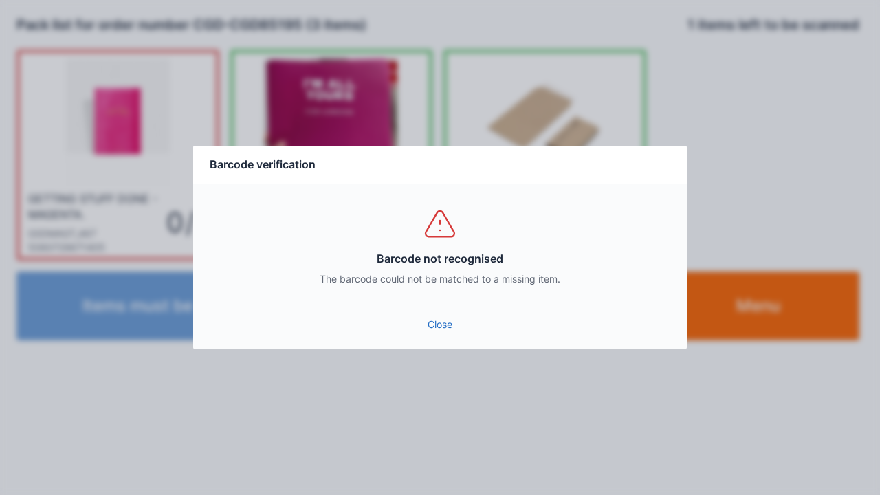
click at [439, 326] on link "Close" at bounding box center [440, 324] width 472 height 25
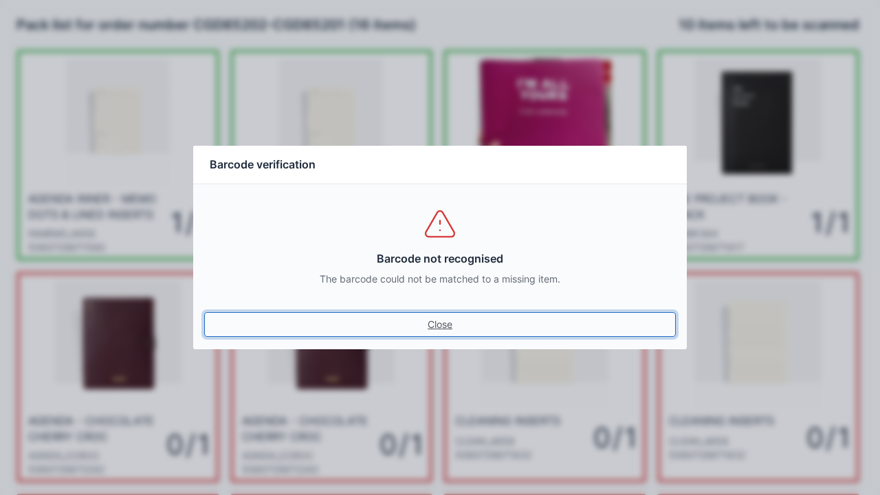
click at [449, 330] on link "Close" at bounding box center [440, 324] width 472 height 25
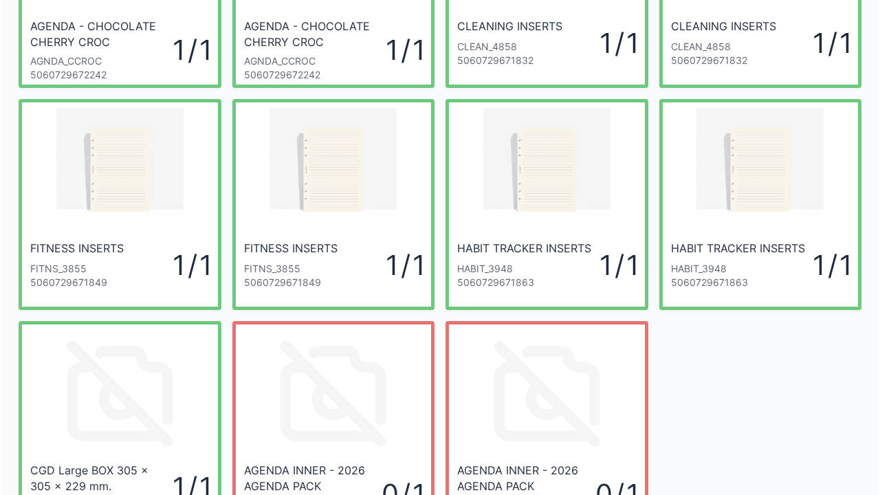
scroll to position [523, 0]
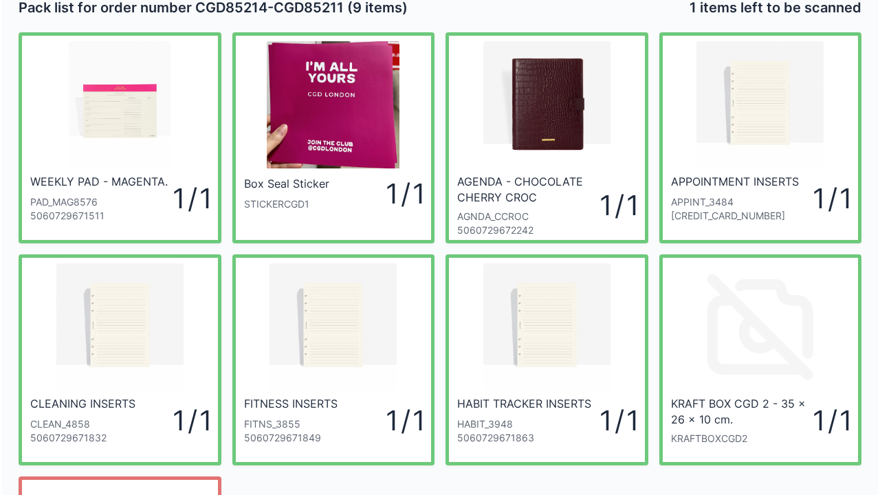
scroll to position [16, 0]
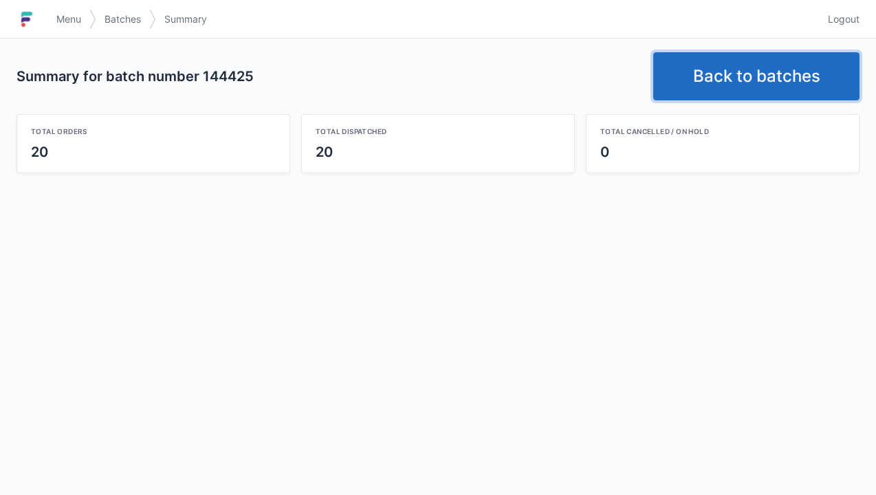
click at [748, 69] on link "Back to batches" at bounding box center [756, 76] width 206 height 48
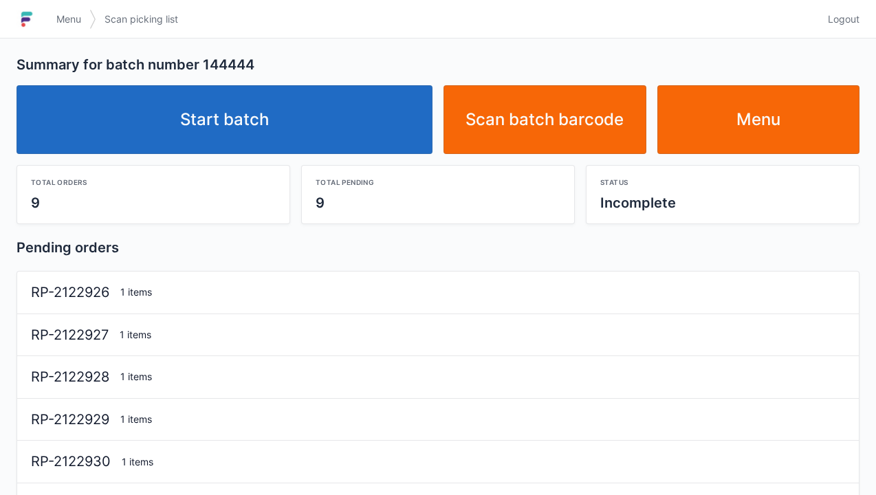
click at [221, 122] on link "Start batch" at bounding box center [224, 119] width 416 height 69
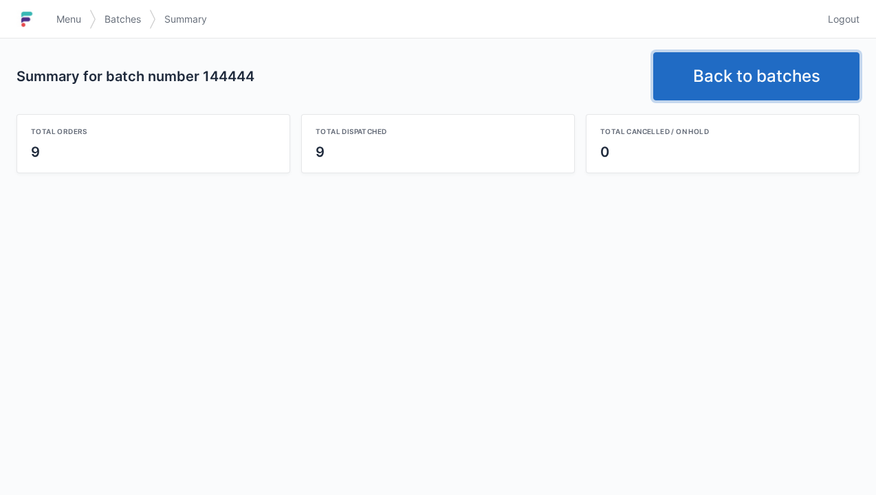
click at [753, 84] on link "Back to batches" at bounding box center [756, 76] width 206 height 48
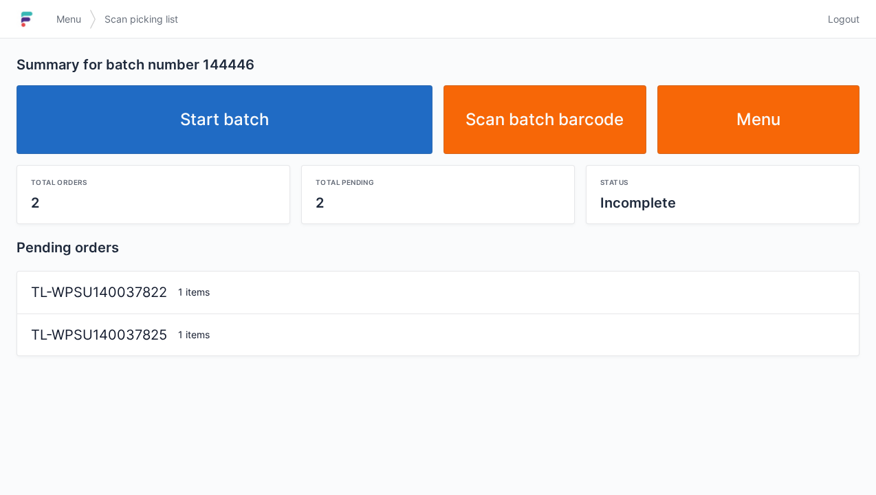
click at [230, 115] on link "Start batch" at bounding box center [224, 119] width 416 height 69
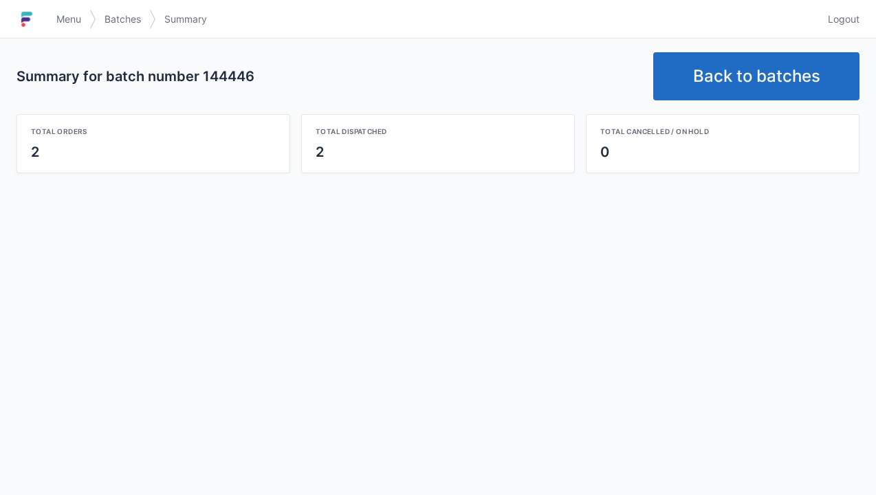
click at [758, 79] on link "Back to batches" at bounding box center [756, 76] width 206 height 48
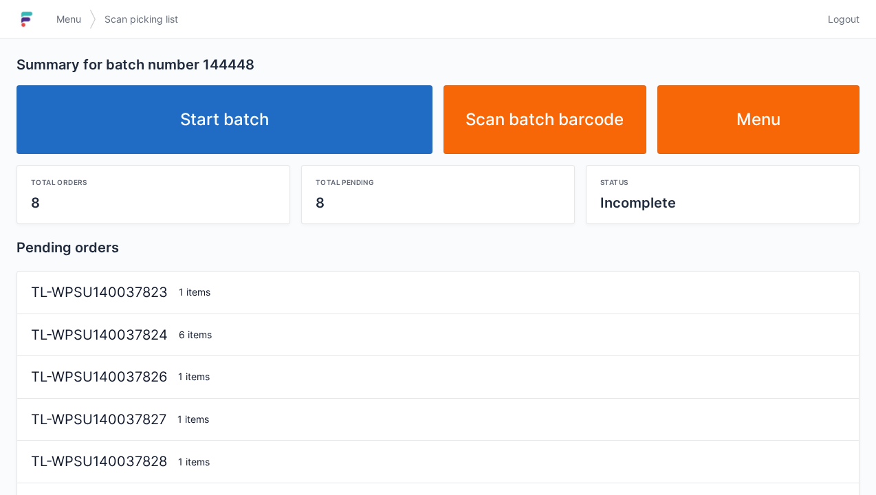
click at [318, 124] on link "Start batch" at bounding box center [224, 119] width 416 height 69
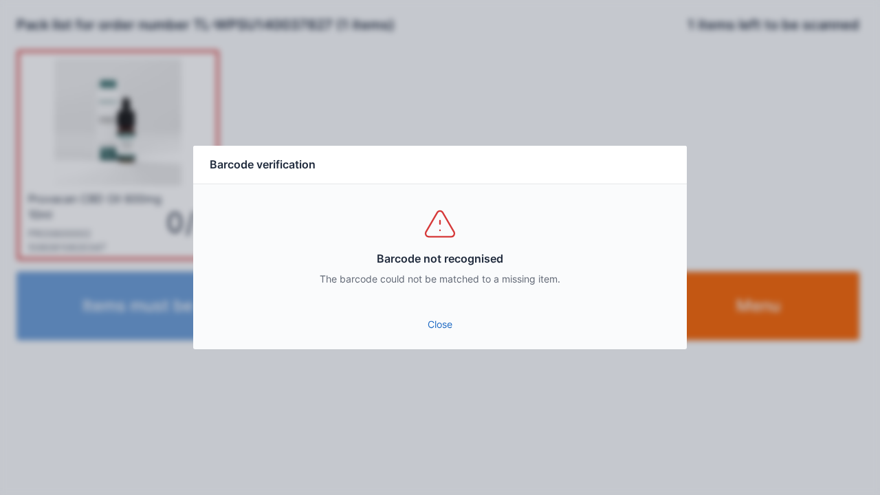
click at [437, 326] on link "Close" at bounding box center [440, 324] width 472 height 25
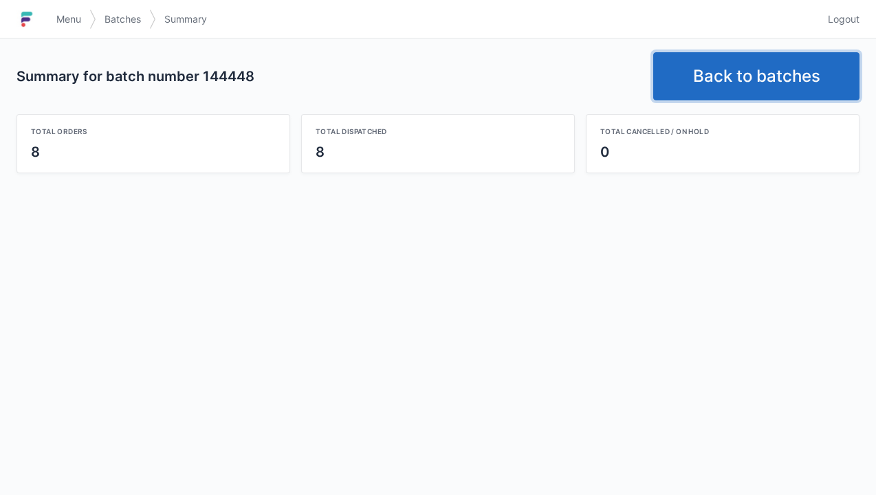
click at [718, 63] on link "Back to batches" at bounding box center [756, 76] width 206 height 48
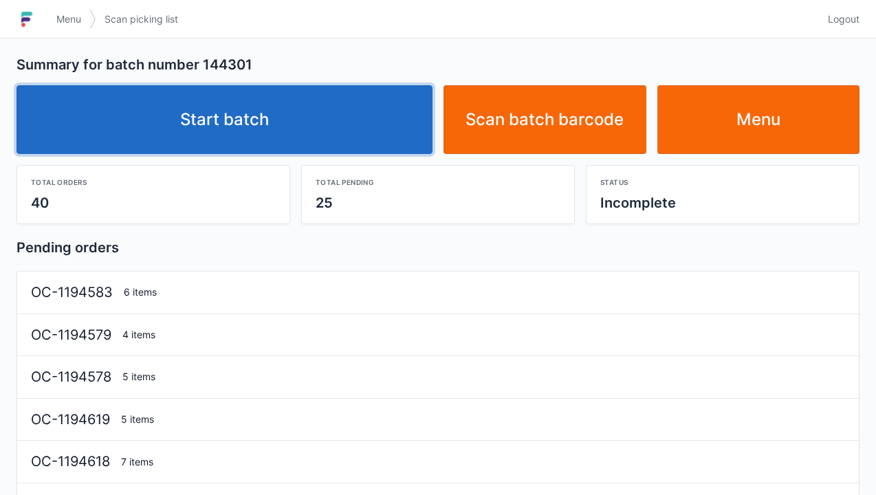
click at [232, 129] on link "Start batch" at bounding box center [224, 119] width 416 height 69
